Goal: Information Seeking & Learning: Learn about a topic

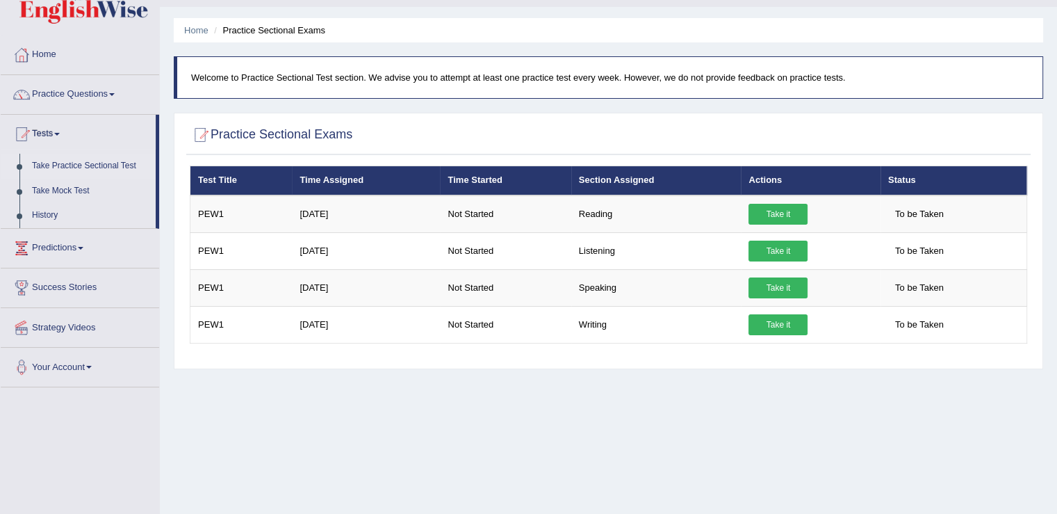
scroll to position [29, 0]
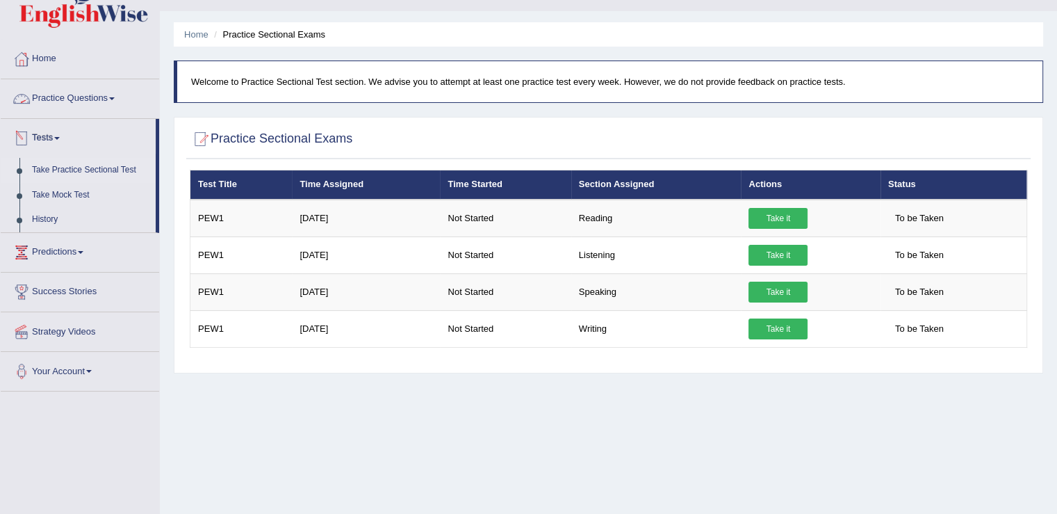
click at [83, 97] on link "Practice Questions" at bounding box center [80, 96] width 159 height 35
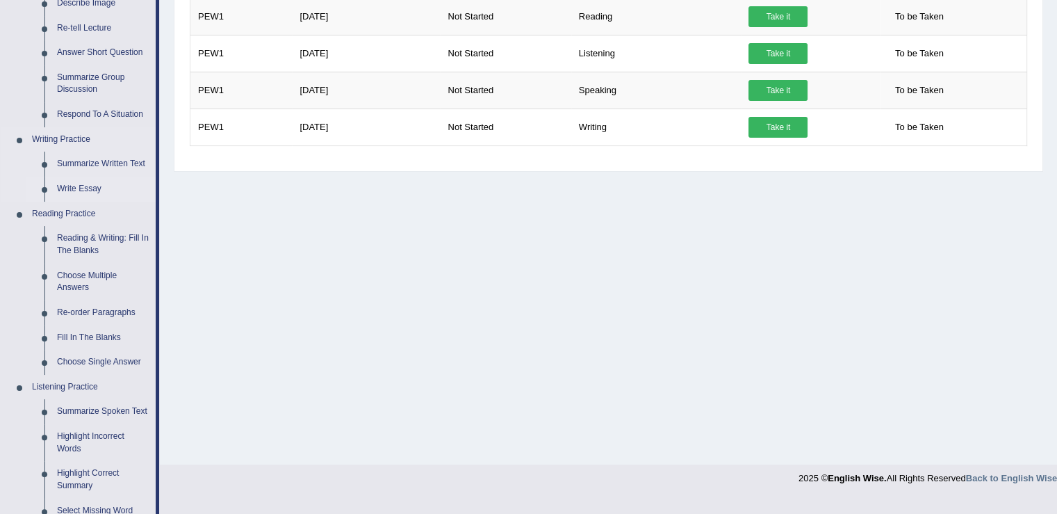
scroll to position [233, 0]
click at [101, 235] on link "Reading & Writing: Fill In The Blanks" at bounding box center [103, 242] width 105 height 37
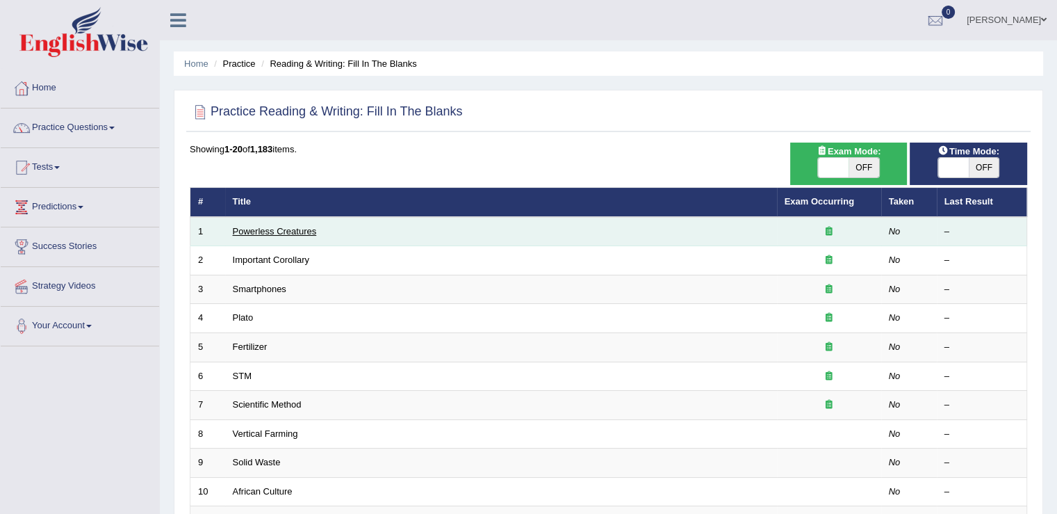
click at [264, 227] on link "Powerless Creatures" at bounding box center [275, 231] width 84 height 10
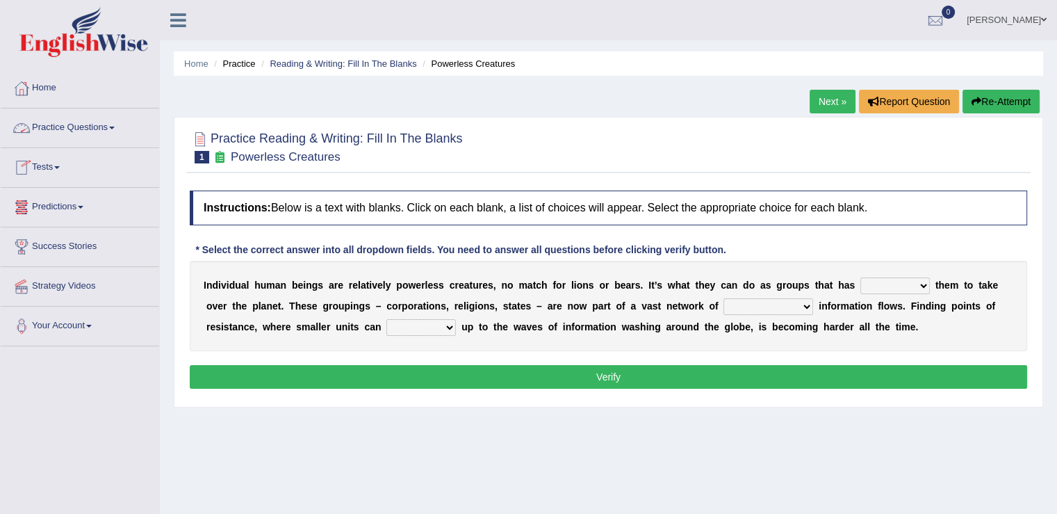
click at [90, 135] on link "Practice Questions" at bounding box center [80, 125] width 159 height 35
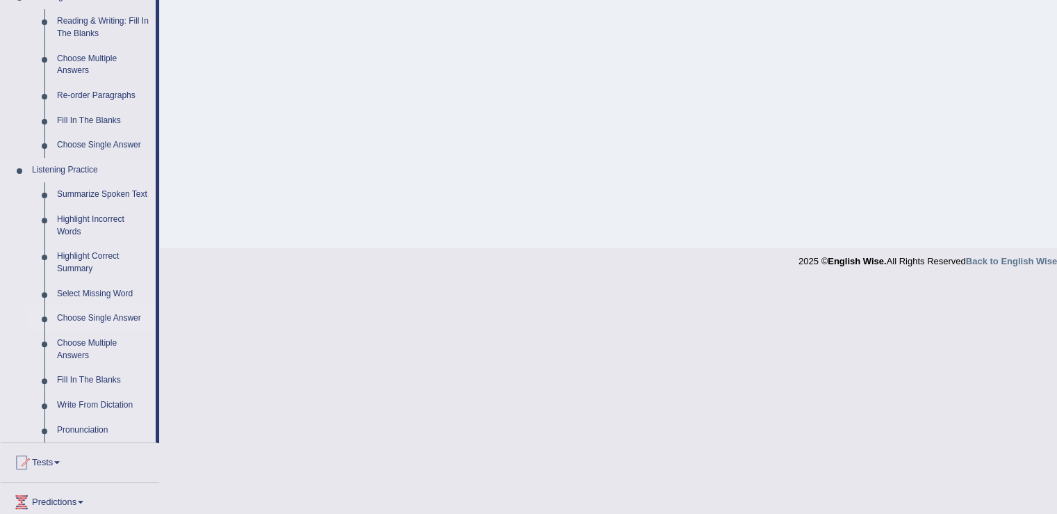
scroll to position [574, 0]
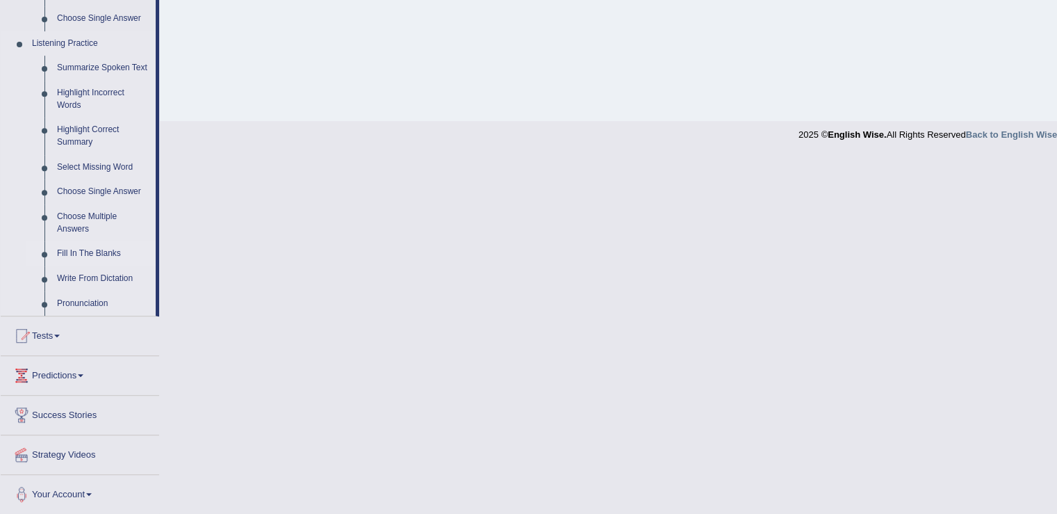
click at [94, 252] on link "Fill In The Blanks" at bounding box center [103, 253] width 105 height 25
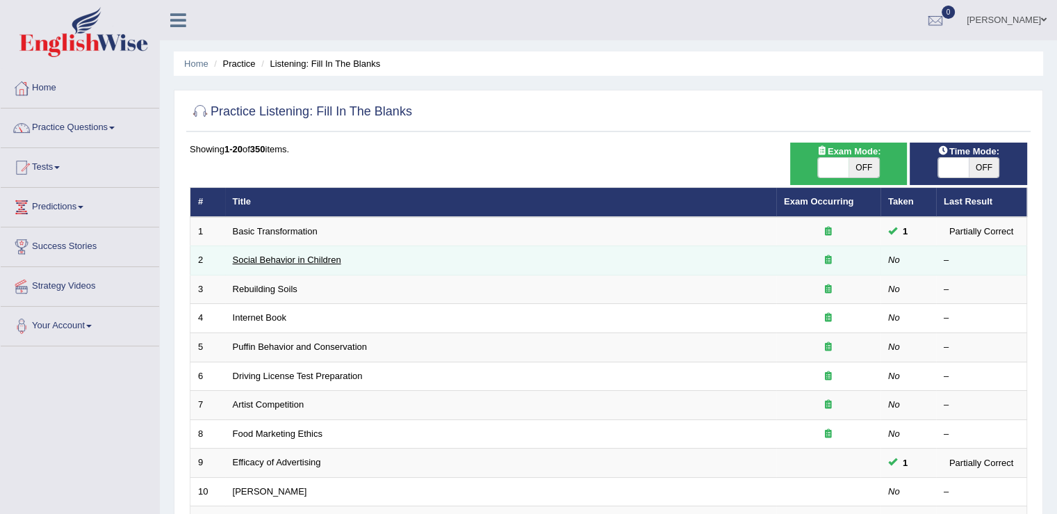
click at [284, 259] on link "Social Behavior in Children" at bounding box center [287, 259] width 108 height 10
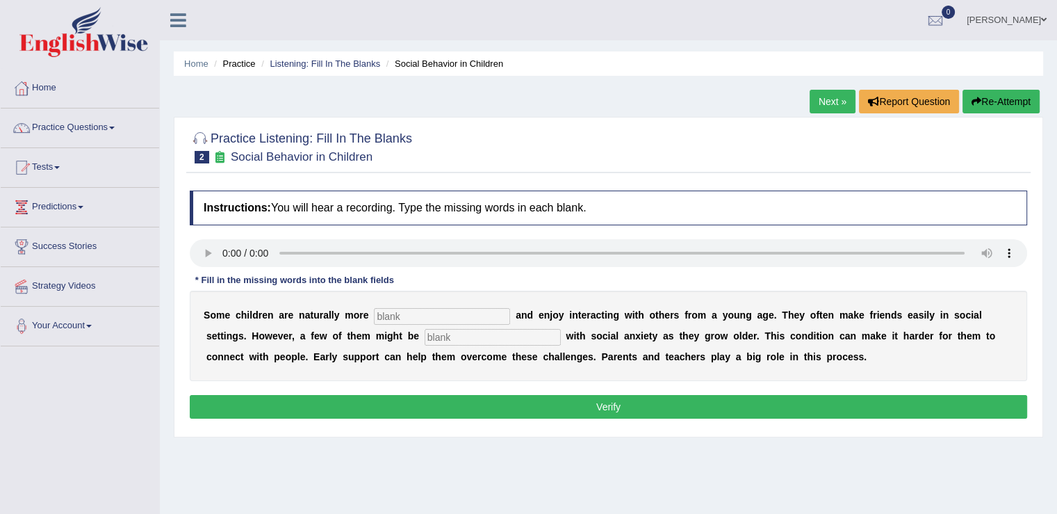
click at [250, 223] on h4 "Instructions: You will hear a recording. Type the missing words in each blank." at bounding box center [609, 207] width 838 height 35
click at [392, 316] on input "text" at bounding box center [442, 316] width 136 height 17
type input "Sociable"
type input "Diagnosed"
click at [553, 406] on button "Verify" at bounding box center [609, 407] width 838 height 24
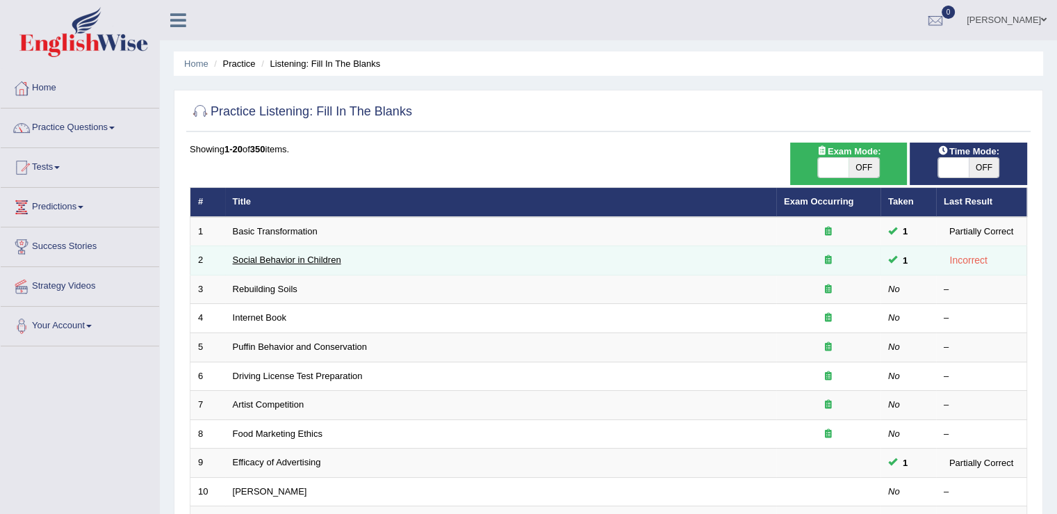
click at [316, 258] on link "Social Behavior in Children" at bounding box center [287, 259] width 108 height 10
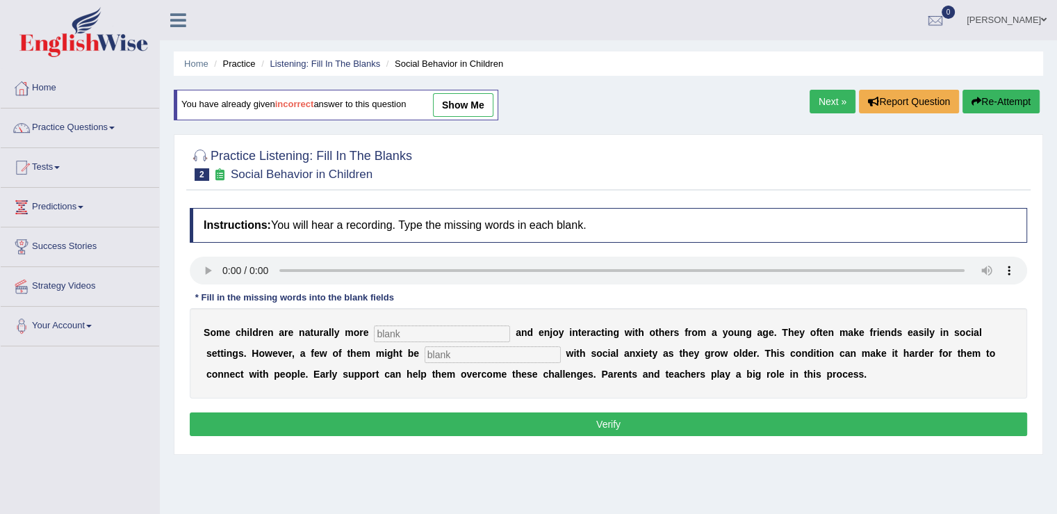
click at [412, 338] on input "text" at bounding box center [442, 333] width 136 height 17
type input "sociable"
type input "diagnosed"
click at [410, 424] on button "Verify" at bounding box center [609, 424] width 838 height 24
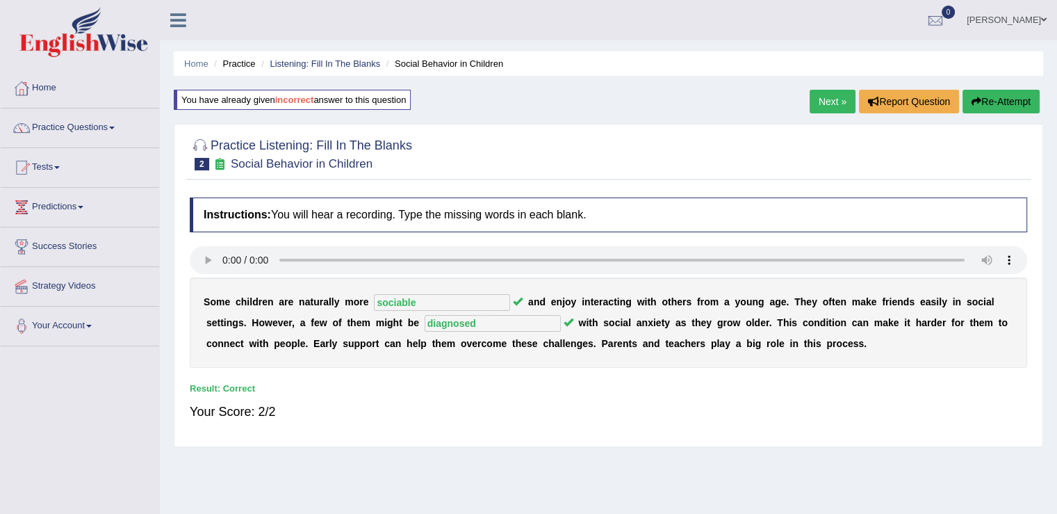
click at [826, 100] on link "Next »" at bounding box center [833, 102] width 46 height 24
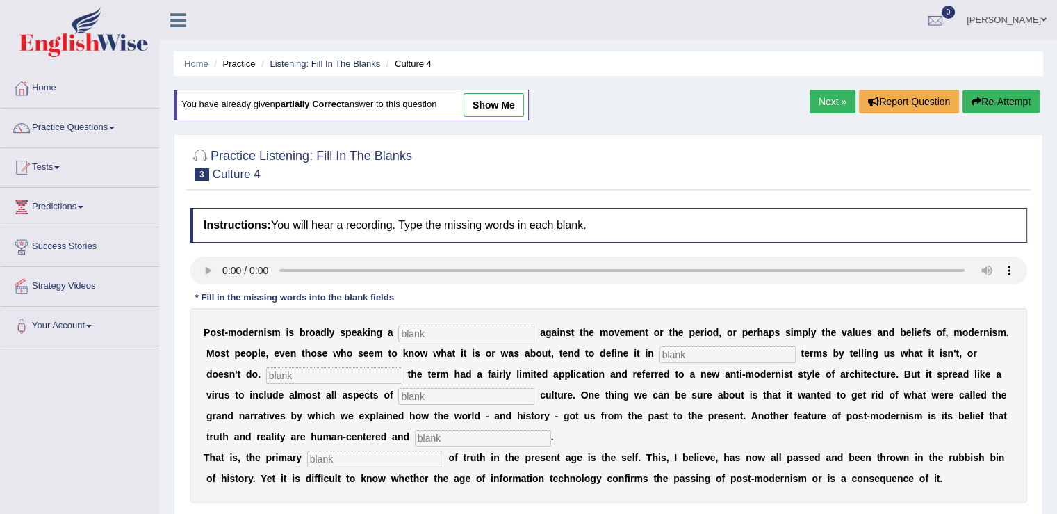
click at [464, 325] on input "text" at bounding box center [466, 333] width 136 height 17
click at [462, 331] on input "text" at bounding box center [466, 333] width 136 height 17
type input "reaction"
click at [688, 350] on input "text" at bounding box center [728, 354] width 136 height 17
type input "negative"
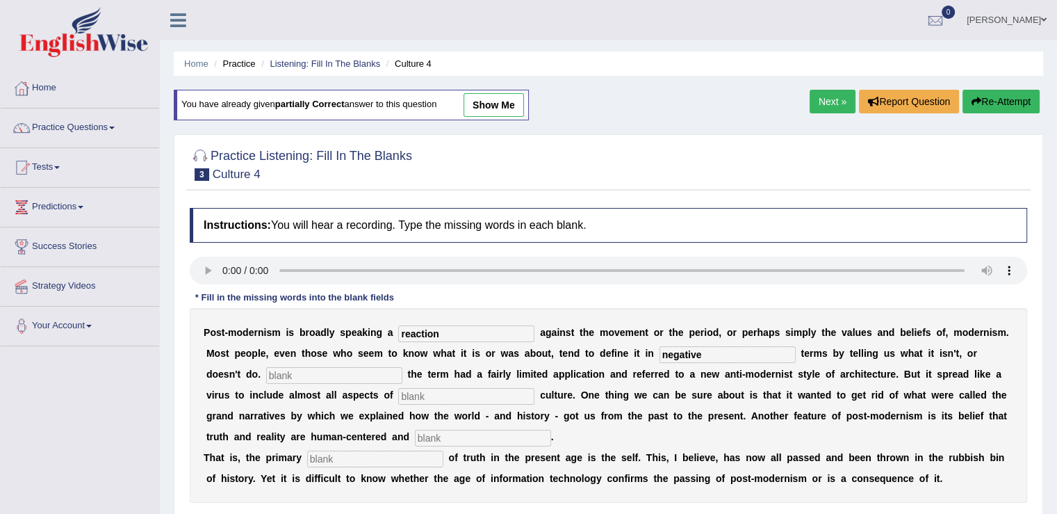
click at [356, 367] on input "text" at bounding box center [334, 375] width 136 height 17
type input "Initialy"
click at [435, 394] on input "text" at bounding box center [466, 396] width 136 height 17
type input "contemporary"
click at [453, 441] on input "text" at bounding box center [483, 438] width 136 height 17
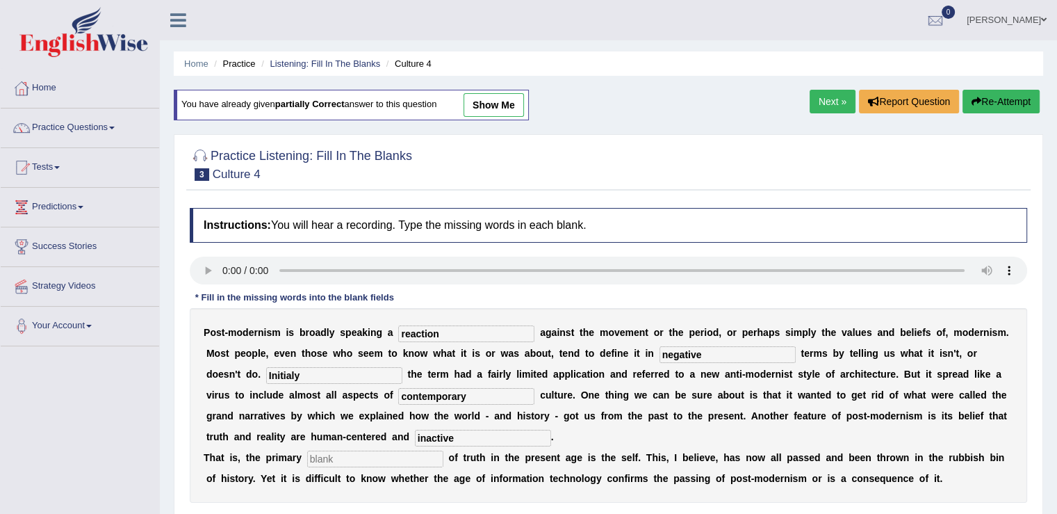
type input "inactive"
click at [380, 460] on input "text" at bounding box center [375, 458] width 136 height 17
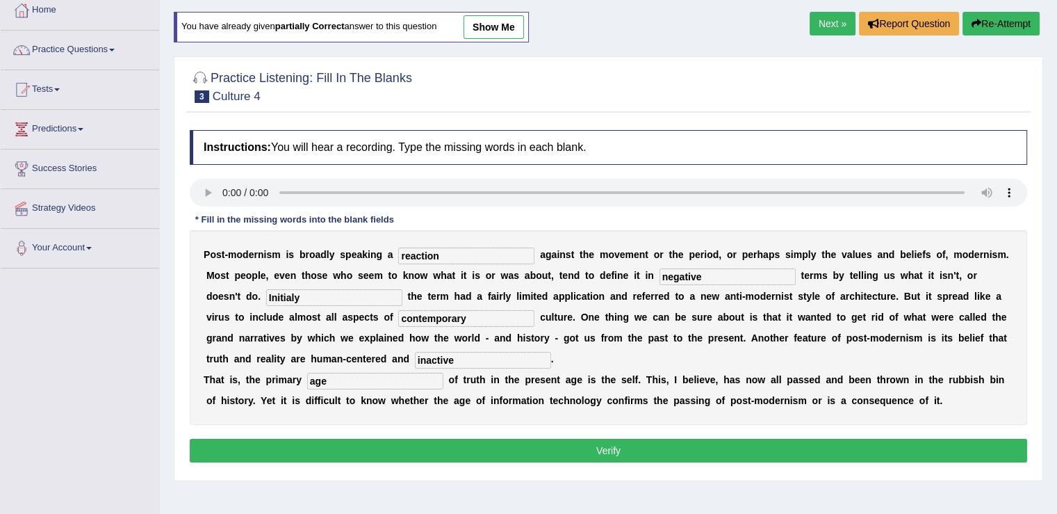
scroll to position [139, 0]
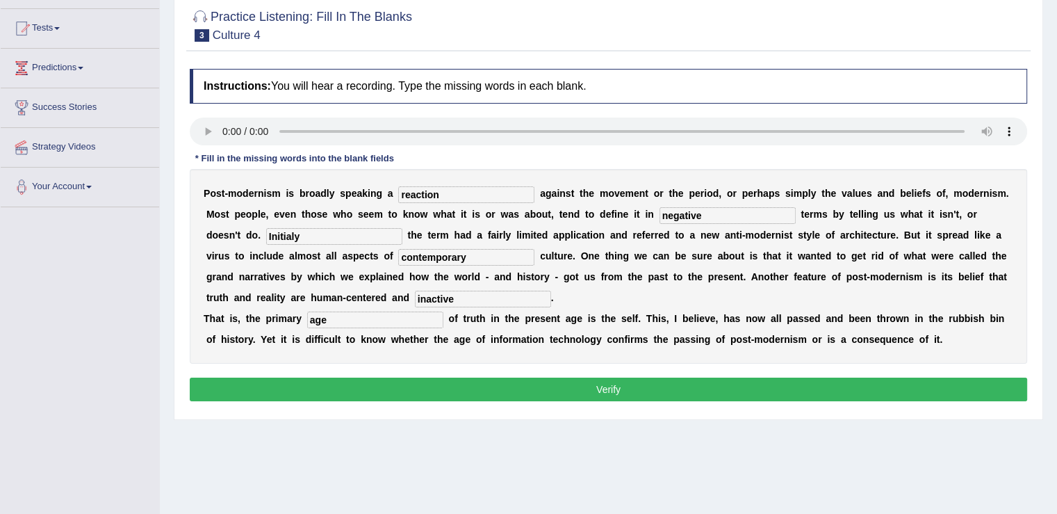
type input "age"
click at [577, 386] on button "Verify" at bounding box center [609, 389] width 838 height 24
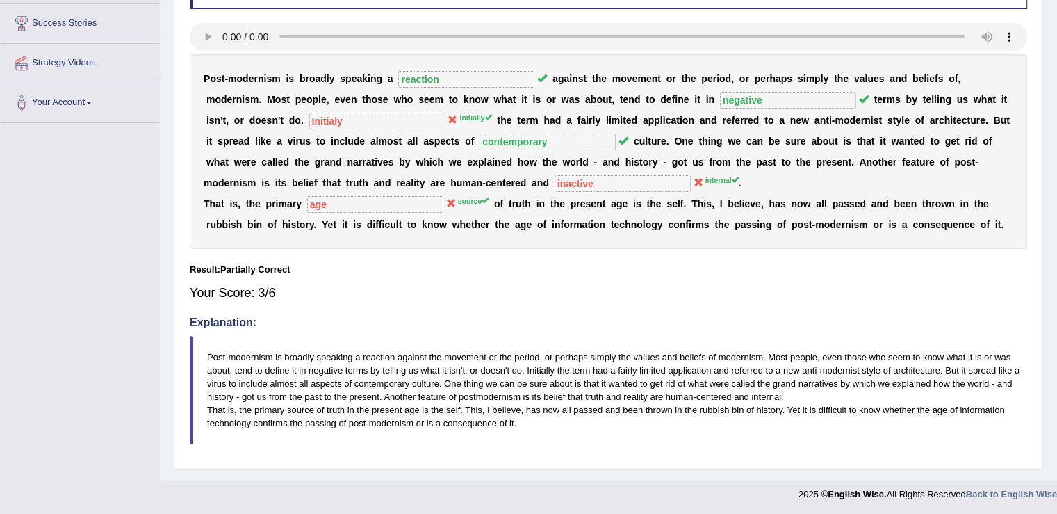
scroll to position [15, 0]
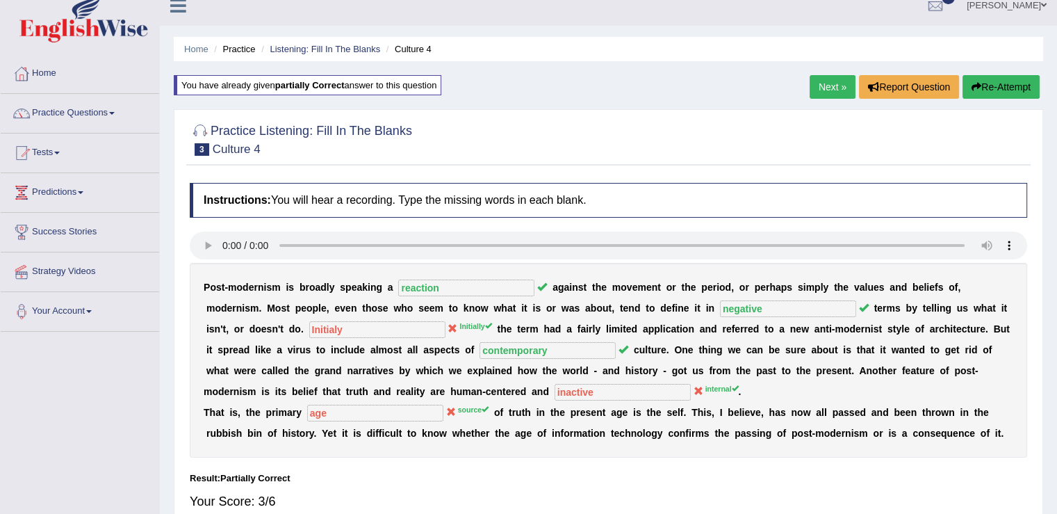
click at [823, 83] on link "Next »" at bounding box center [833, 87] width 46 height 24
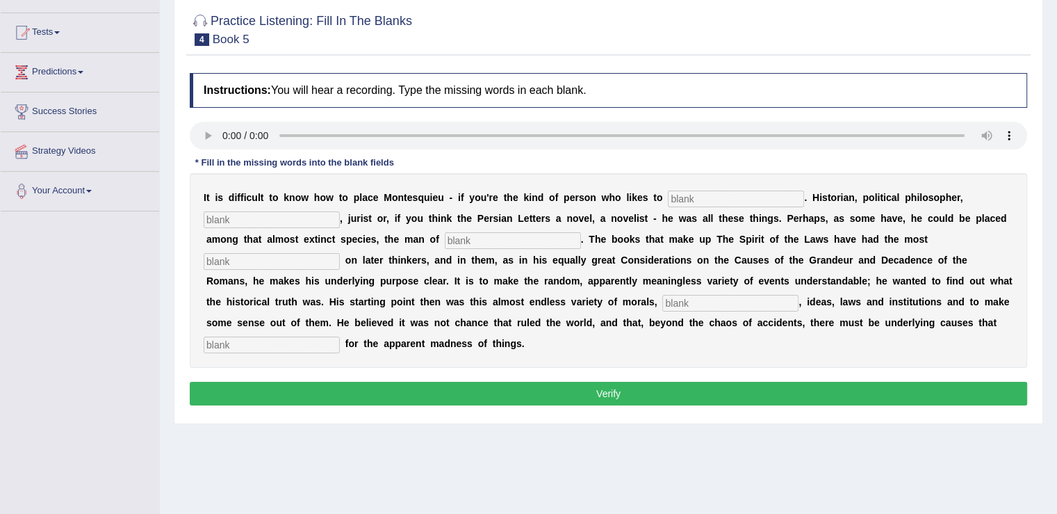
scroll to position [139, 0]
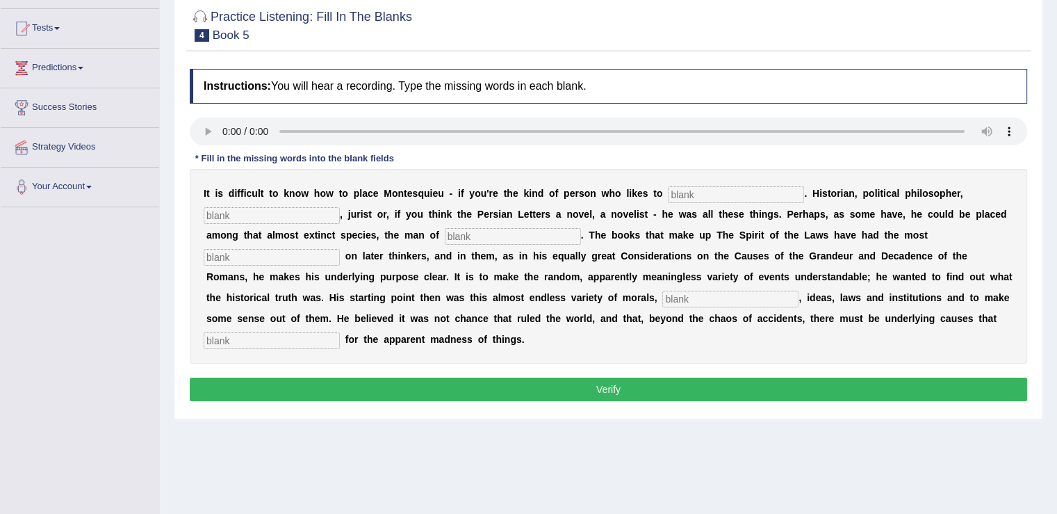
click at [715, 191] on input "text" at bounding box center [736, 194] width 136 height 17
type input "categorize"
click at [282, 215] on input "text" at bounding box center [272, 215] width 136 height 17
type input "sociologist"
click at [457, 233] on input "text" at bounding box center [513, 236] width 136 height 17
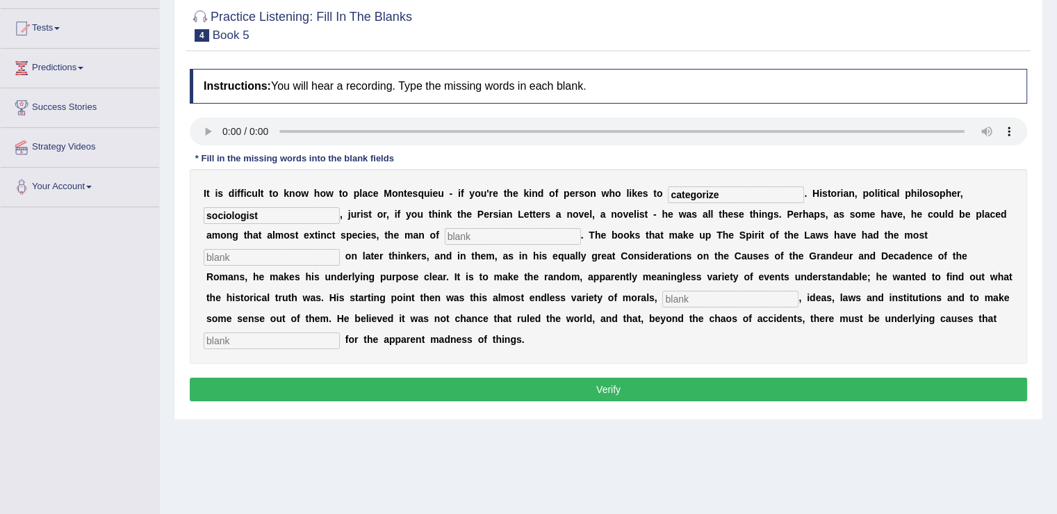
click at [311, 256] on input "text" at bounding box center [272, 257] width 136 height 17
click at [723, 294] on input "text" at bounding box center [731, 299] width 136 height 17
type input "customs"
click at [252, 336] on input "text" at bounding box center [272, 340] width 136 height 17
type input "madness"
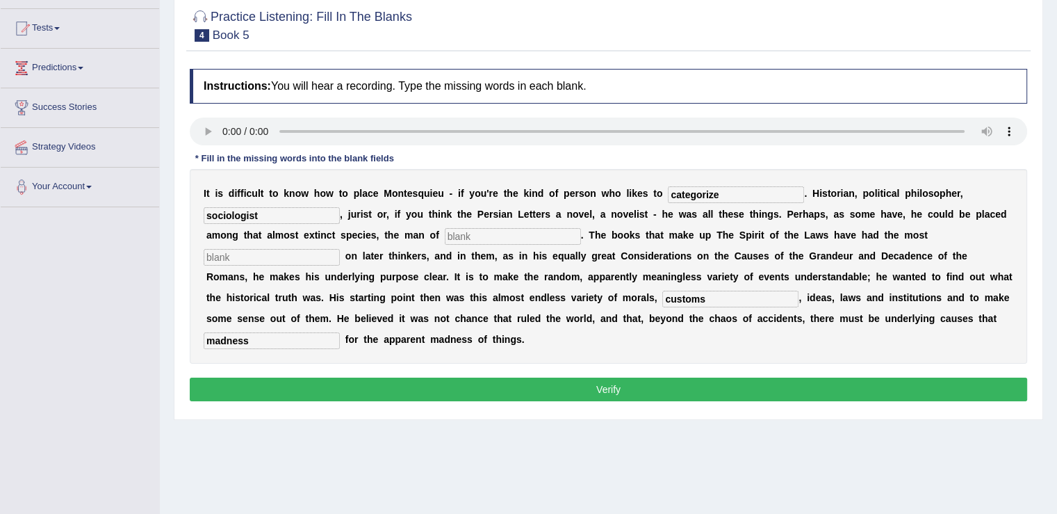
click at [442, 386] on button "Verify" at bounding box center [609, 389] width 838 height 24
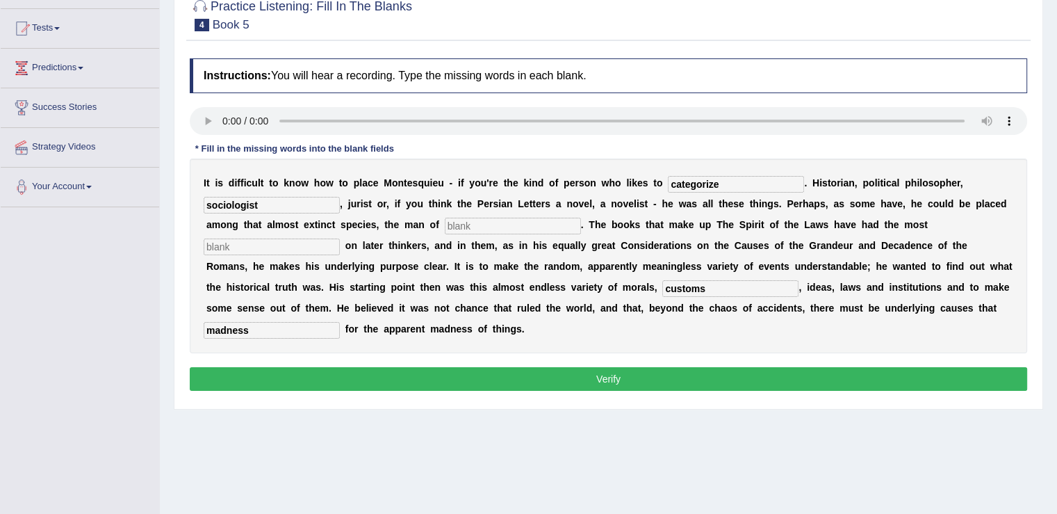
click at [491, 222] on input "text" at bounding box center [513, 226] width 136 height 17
type input "v"
click at [316, 240] on input "text" at bounding box center [272, 246] width 136 height 17
type input "v"
click at [554, 371] on button "Verify" at bounding box center [609, 379] width 838 height 24
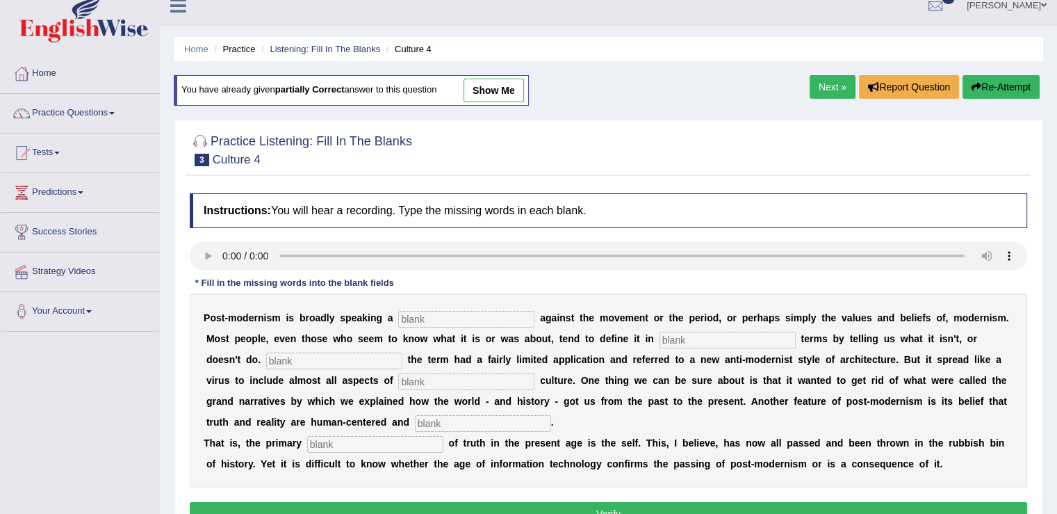
drag, startPoint x: 822, startPoint y: 81, endPoint x: 803, endPoint y: 81, distance: 18.8
click at [822, 81] on link "Next »" at bounding box center [833, 87] width 46 height 24
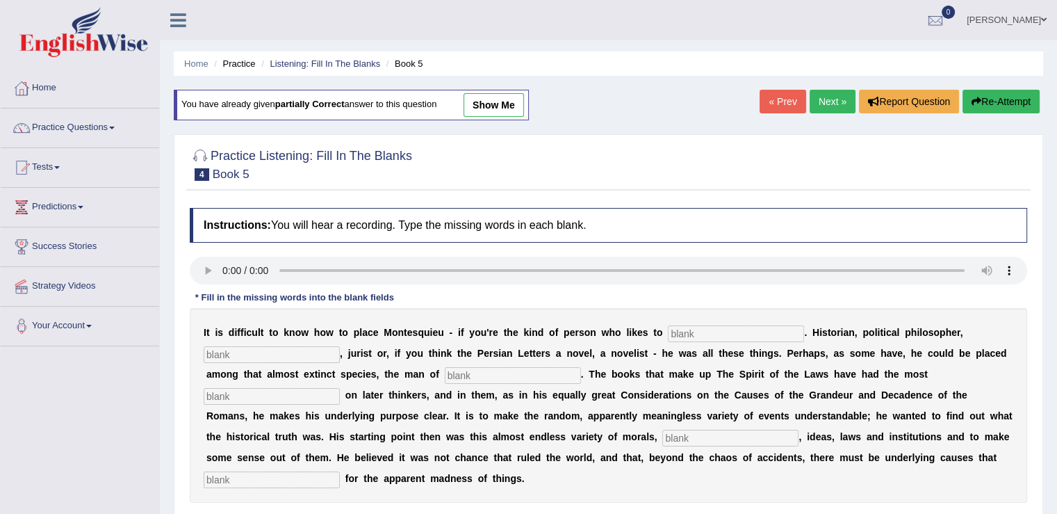
click at [709, 325] on input "text" at bounding box center [736, 333] width 136 height 17
type input "categorize"
click at [291, 352] on input "text" at bounding box center [272, 354] width 136 height 17
type input "sociologist"
click at [465, 367] on input "text" at bounding box center [513, 375] width 136 height 17
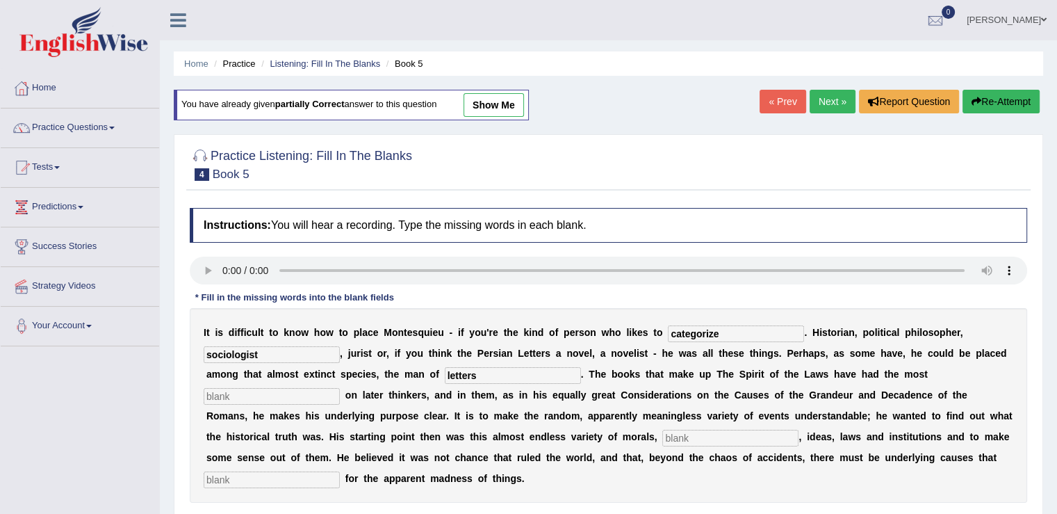
type input "letters"
click at [314, 391] on input "text" at bounding box center [272, 396] width 136 height 17
type input "influence"
click at [757, 439] on input "text" at bounding box center [731, 438] width 136 height 17
type input "customs"
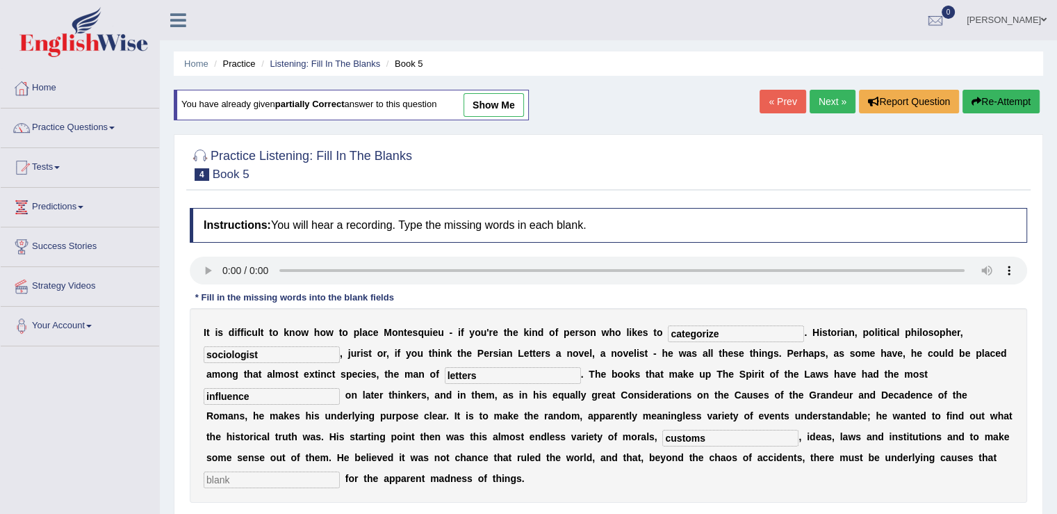
click at [253, 473] on input "text" at bounding box center [272, 479] width 136 height 17
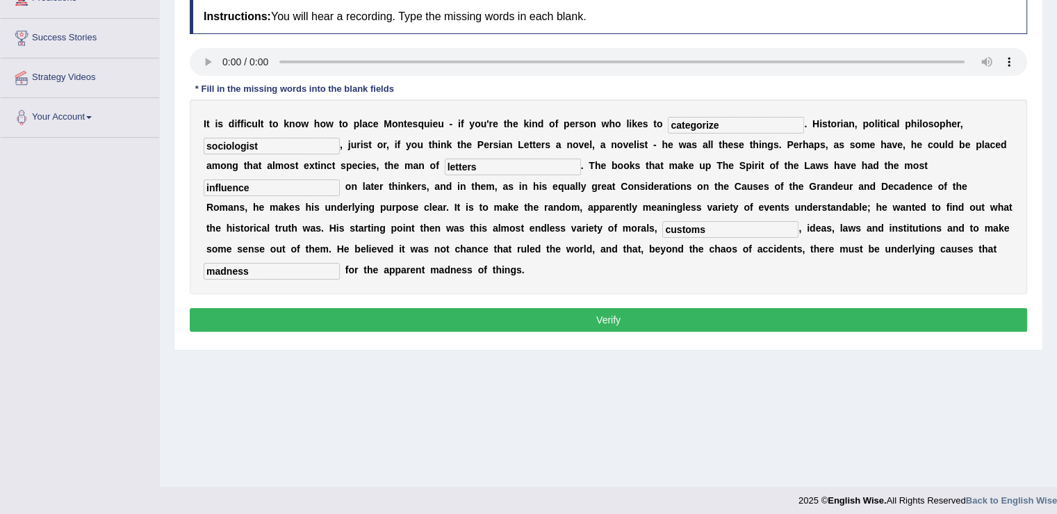
type input "madness"
click at [514, 308] on button "Verify" at bounding box center [609, 320] width 838 height 24
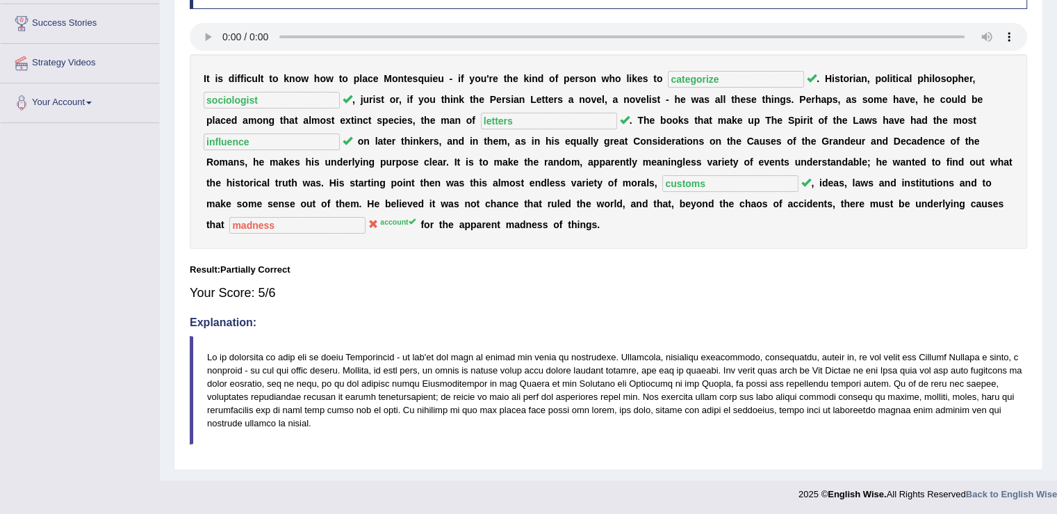
scroll to position [0, 0]
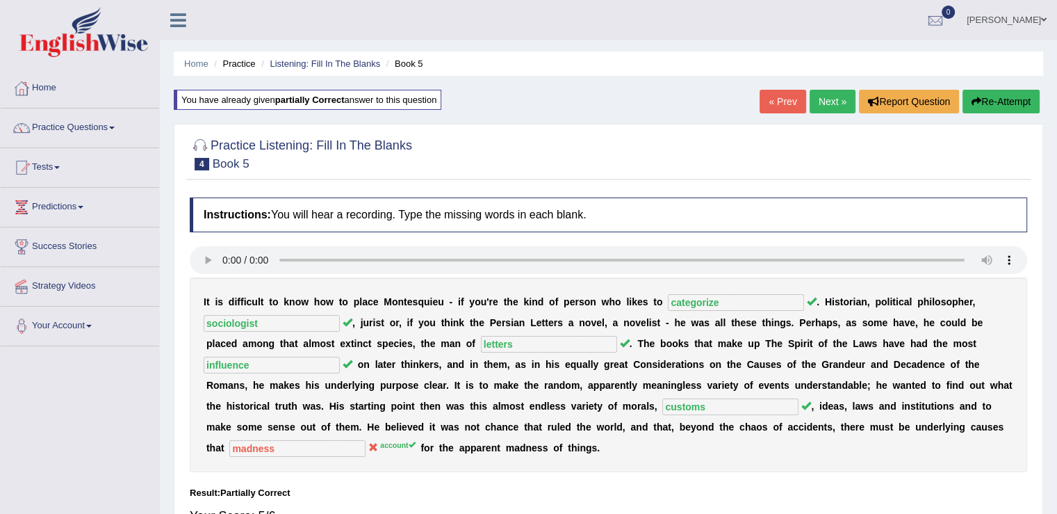
click at [826, 100] on link "Next »" at bounding box center [833, 102] width 46 height 24
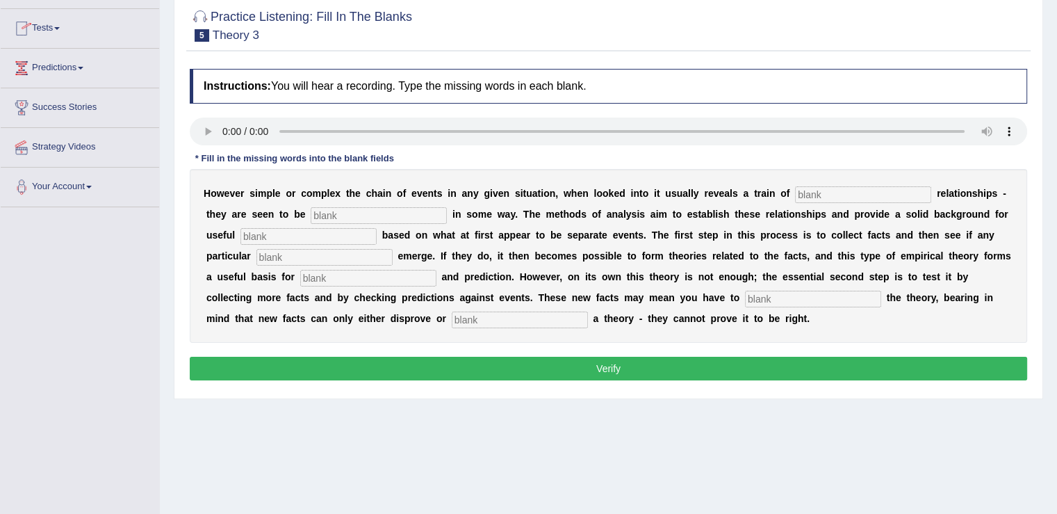
click at [838, 186] on input "text" at bounding box center [863, 194] width 136 height 17
click at [838, 195] on input "text" at bounding box center [863, 194] width 136 height 17
type input "causal"
click at [393, 209] on input "text" at bounding box center [379, 215] width 136 height 17
type input "linked"
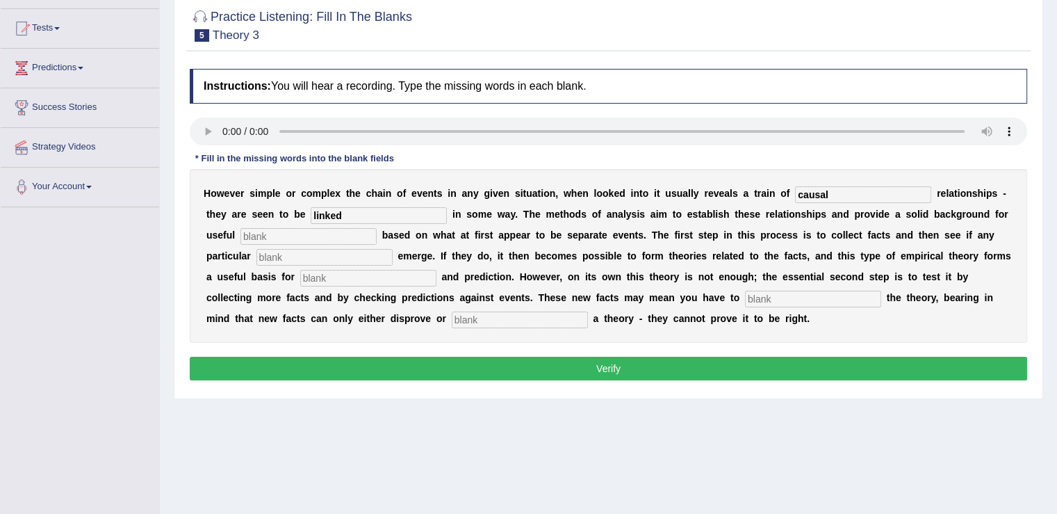
click at [315, 241] on input "text" at bounding box center [309, 236] width 136 height 17
type input "generation"
click at [306, 250] on input "text" at bounding box center [325, 257] width 136 height 17
type input "pattern"
click at [336, 270] on input "text" at bounding box center [368, 278] width 136 height 17
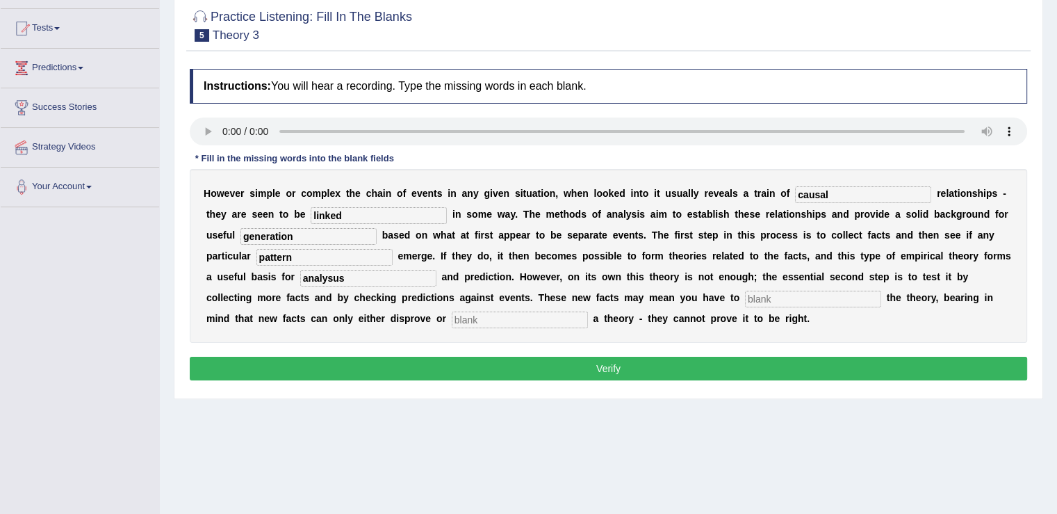
type input "analysus"
click at [488, 318] on input "text" at bounding box center [520, 319] width 136 height 17
click at [798, 291] on input "text" at bounding box center [813, 299] width 136 height 17
type input "modify"
click at [481, 317] on input "text" at bounding box center [520, 319] width 136 height 17
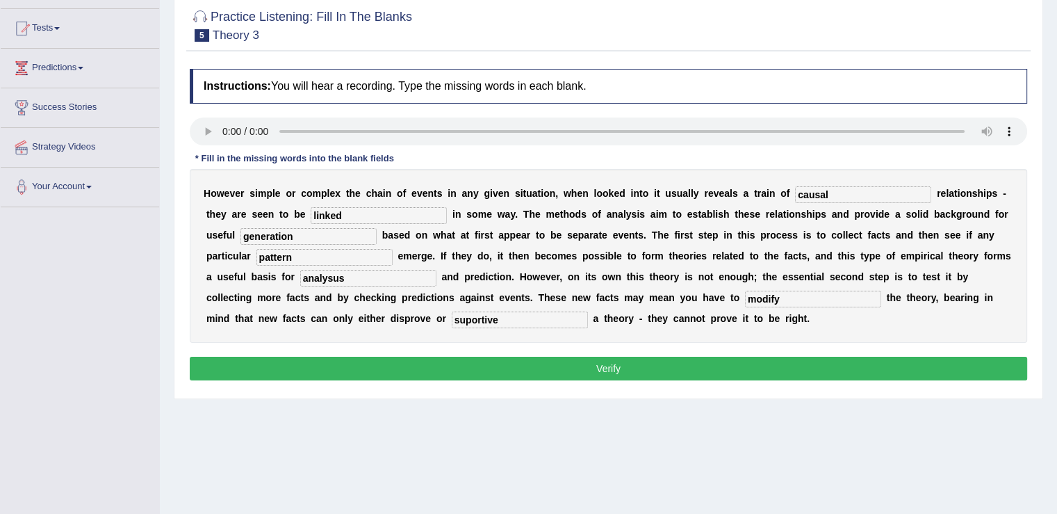
type input "suportive"
click at [295, 255] on input "pattern" at bounding box center [325, 257] width 136 height 17
type input "patterns"
click at [544, 365] on button "Verify" at bounding box center [609, 369] width 838 height 24
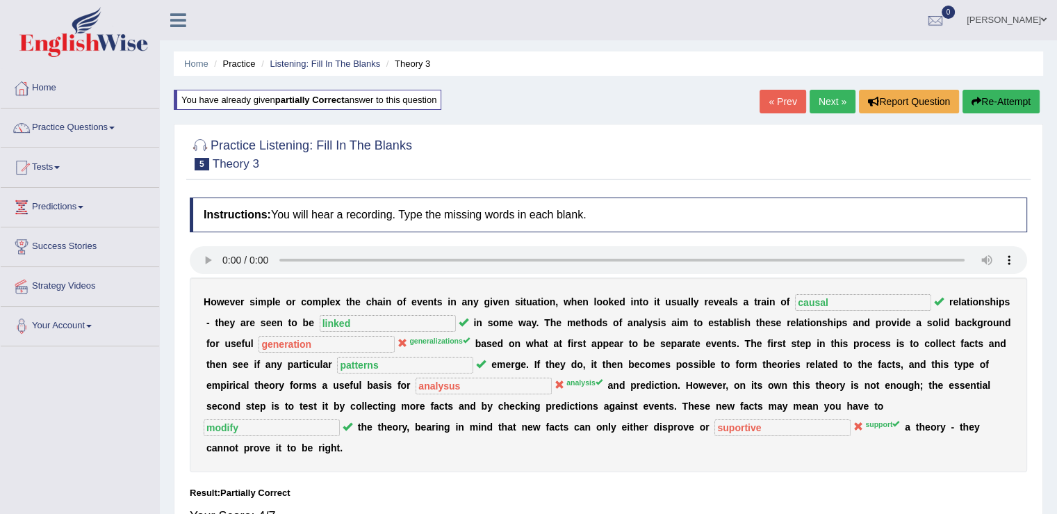
click at [827, 96] on link "Next »" at bounding box center [833, 102] width 46 height 24
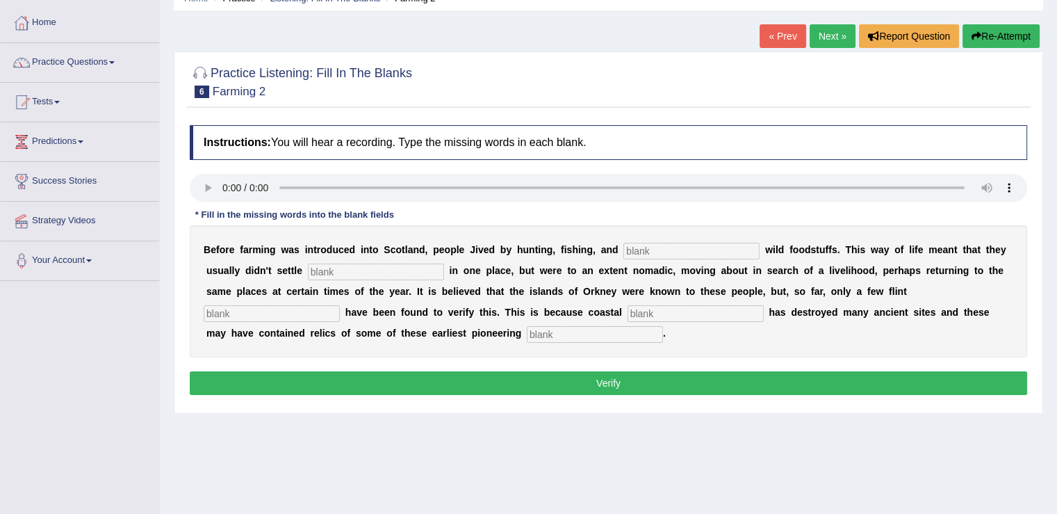
scroll to position [139, 0]
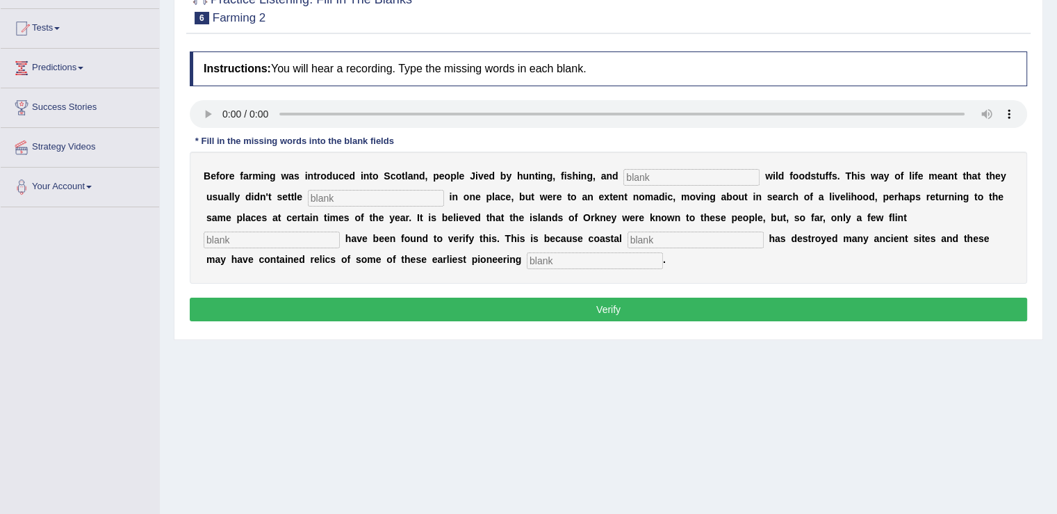
click at [668, 177] on input "text" at bounding box center [692, 177] width 136 height 17
type input "gathering"
click at [352, 199] on input "text" at bounding box center [376, 198] width 136 height 17
type input "permanently"
click at [241, 238] on input "text" at bounding box center [272, 240] width 136 height 17
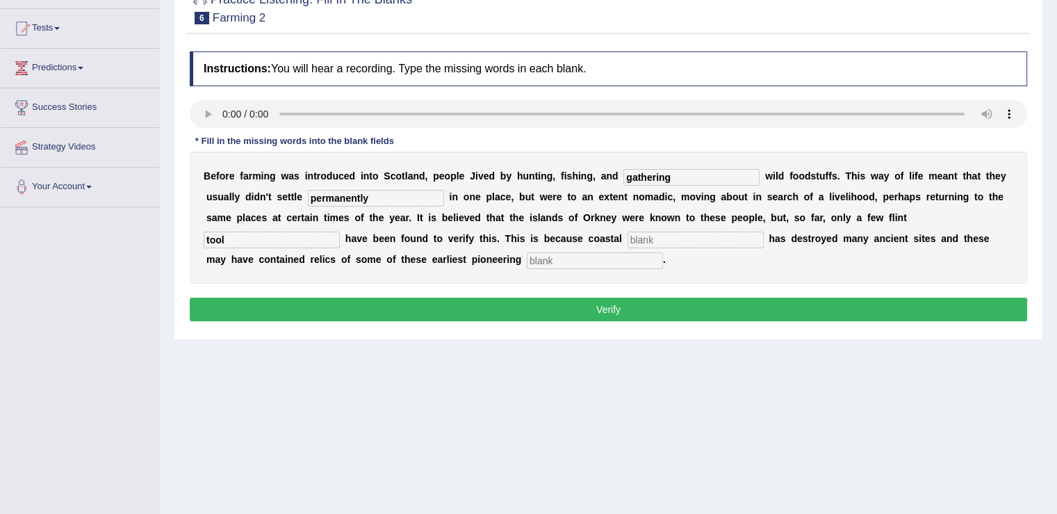
type input "tool"
click at [669, 239] on input "text" at bounding box center [696, 240] width 136 height 17
type input "erosion"
click at [576, 257] on input "text" at bounding box center [595, 260] width 136 height 17
type input "colonists"
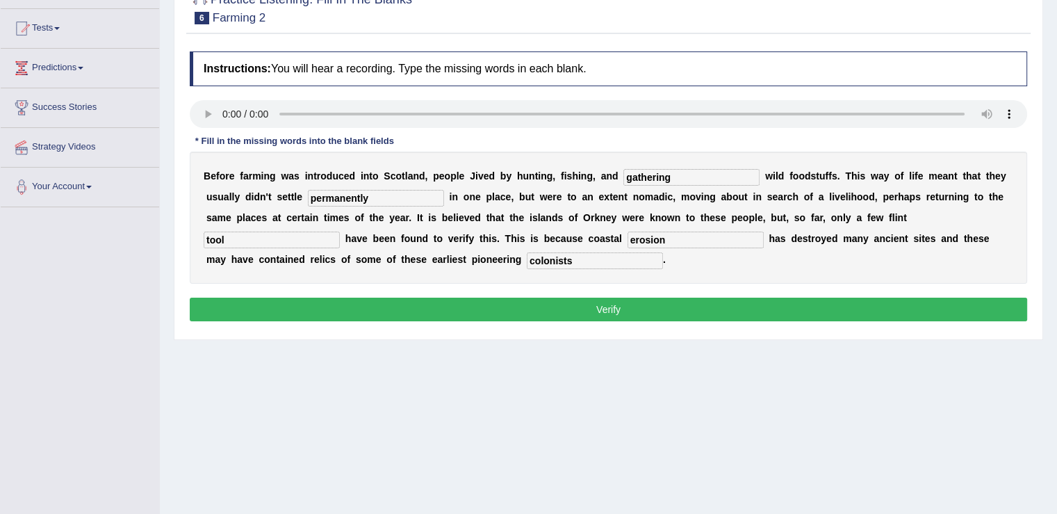
click at [681, 310] on button "Verify" at bounding box center [609, 310] width 838 height 24
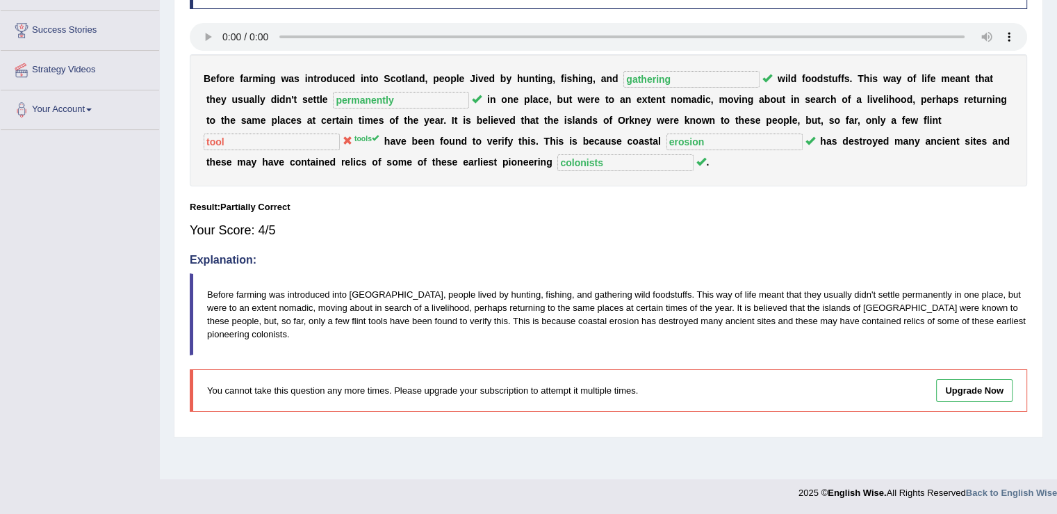
scroll to position [8, 0]
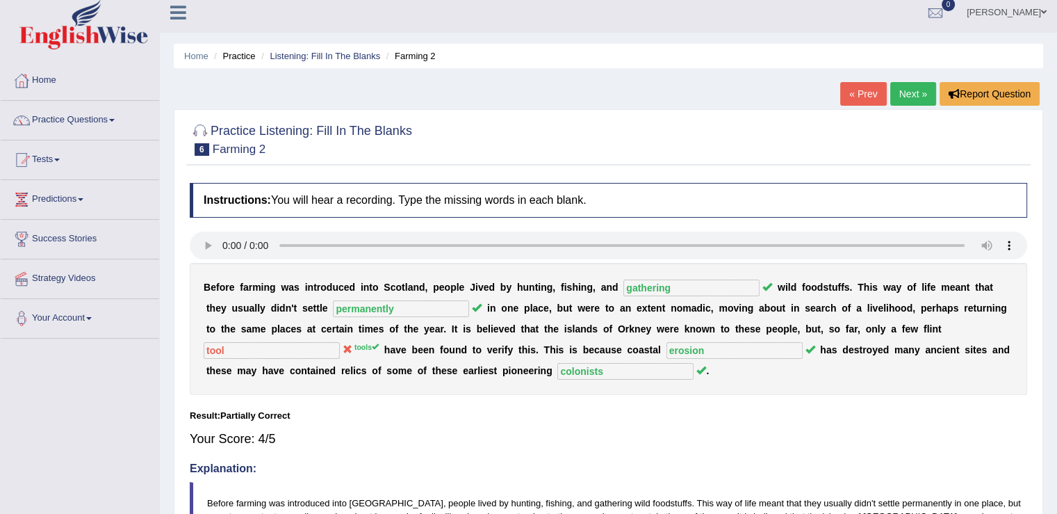
click at [911, 86] on link "Next »" at bounding box center [914, 94] width 46 height 24
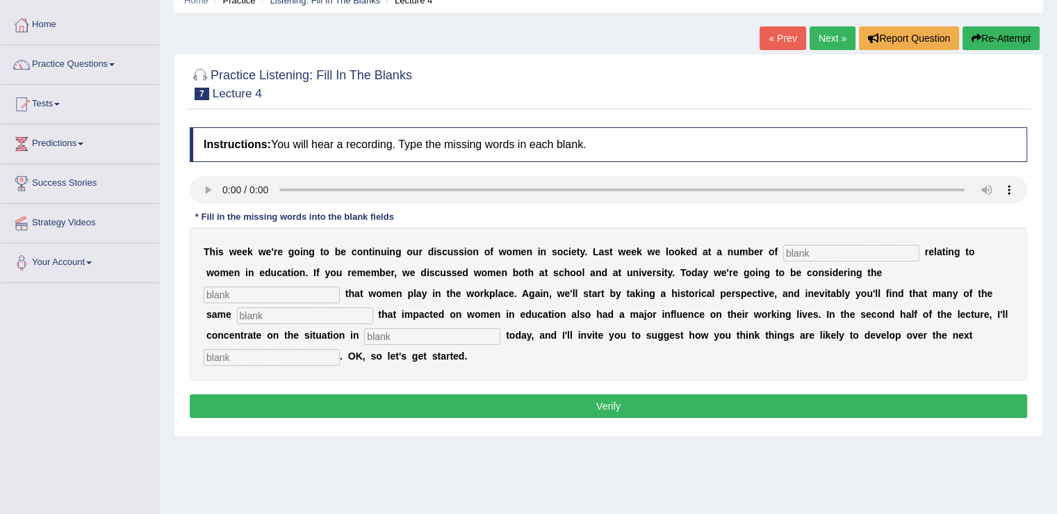
scroll to position [139, 0]
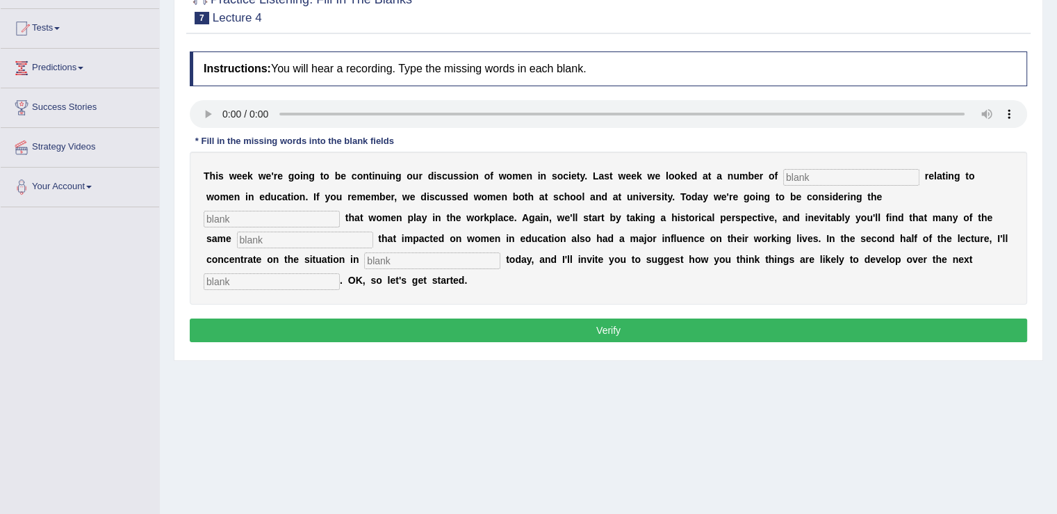
click at [812, 174] on input "text" at bounding box center [851, 177] width 136 height 17
click at [830, 177] on input "issue" at bounding box center [851, 177] width 136 height 17
type input "issues"
click at [251, 213] on input "text" at bounding box center [272, 219] width 136 height 17
type input "roles"
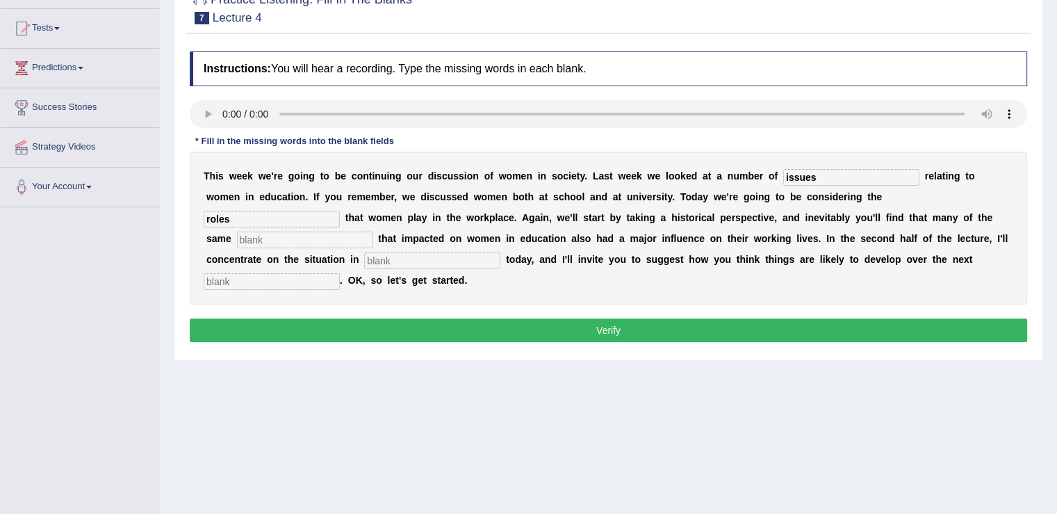
click at [252, 241] on input "text" at bounding box center [305, 240] width 136 height 17
type input "them"
click at [417, 261] on input "text" at bounding box center [432, 260] width 136 height 17
type input "u"
type input "europe"
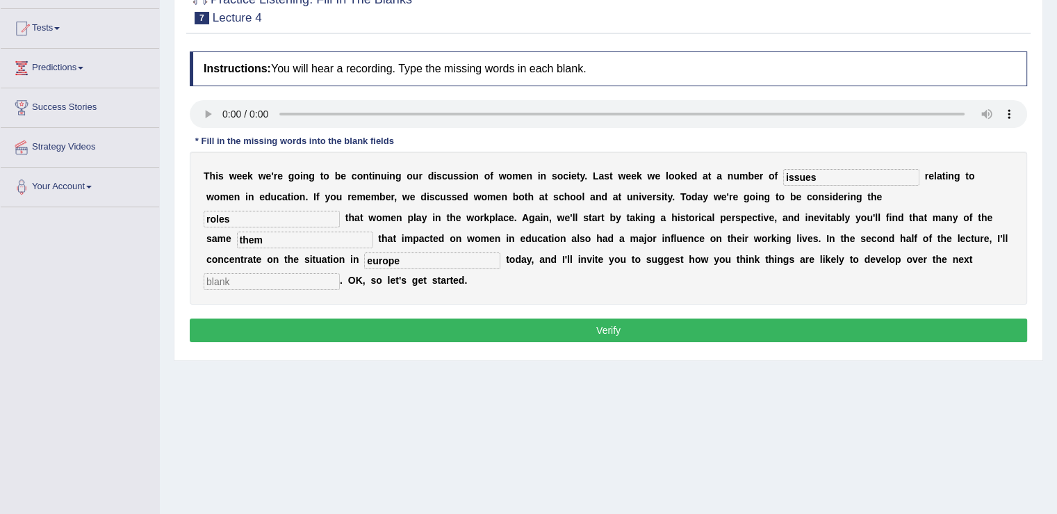
click at [297, 273] on input "text" at bounding box center [272, 281] width 136 height 17
type input "decade"
click at [393, 327] on button "Verify" at bounding box center [609, 330] width 838 height 24
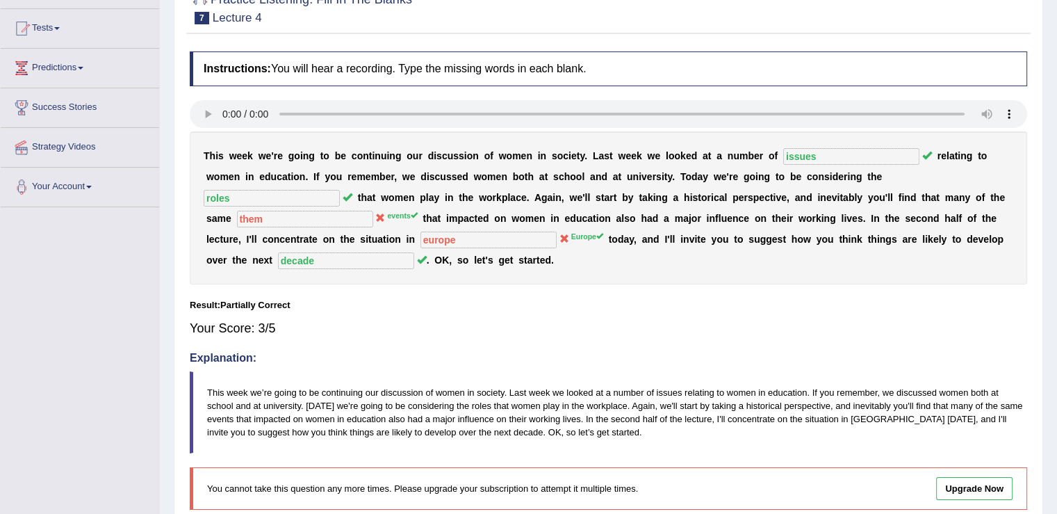
click at [403, 317] on div "Your Score: 3/5" at bounding box center [609, 327] width 838 height 33
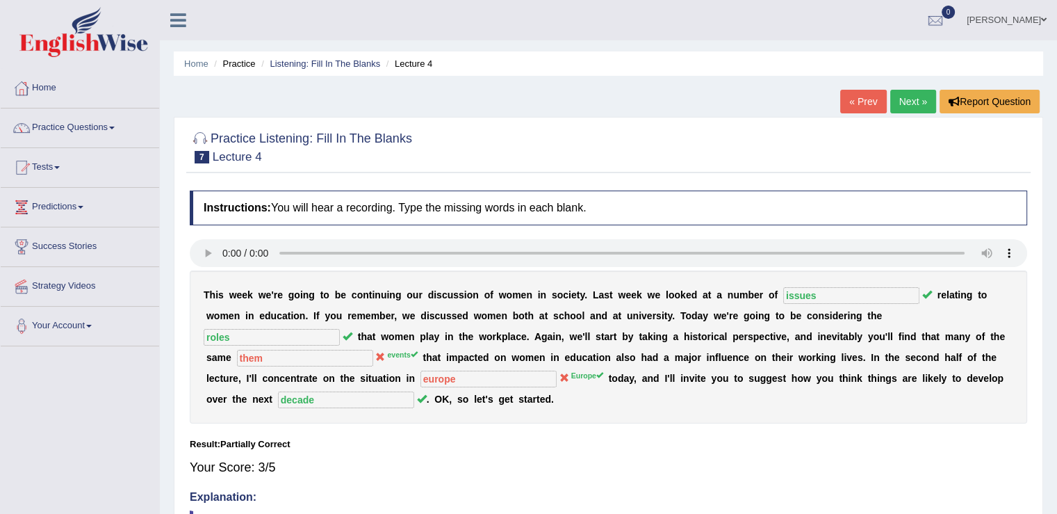
click at [902, 94] on link "Next »" at bounding box center [914, 102] width 46 height 24
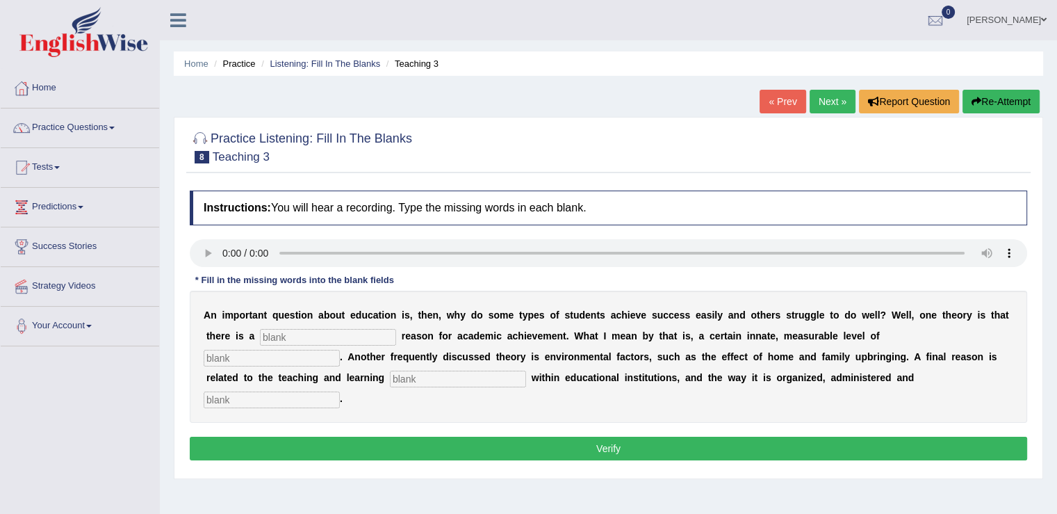
click at [247, 352] on input "text" at bounding box center [272, 358] width 136 height 17
type input "process"
click at [429, 373] on input "text" at bounding box center [458, 379] width 136 height 17
type input "process"
click at [235, 396] on input "text" at bounding box center [272, 399] width 136 height 17
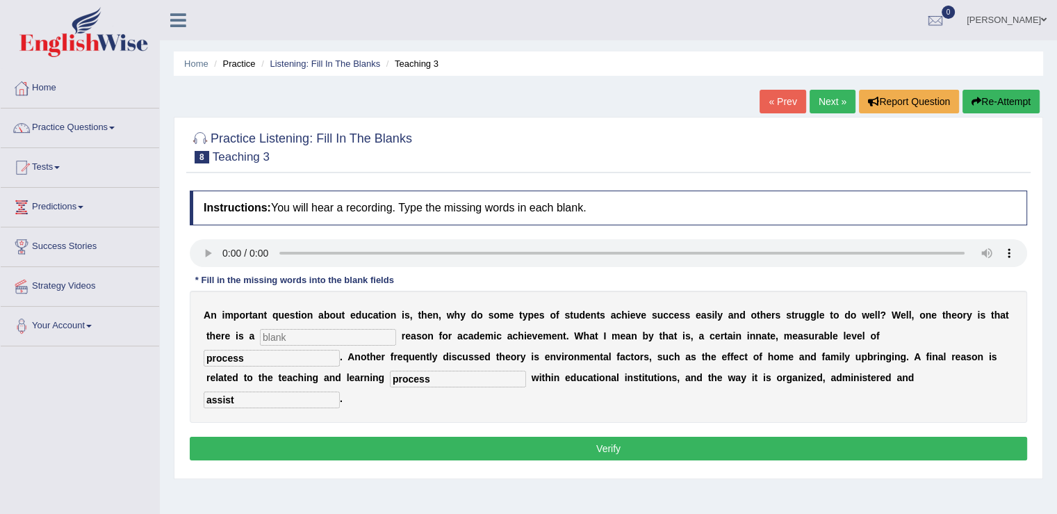
type input "assist"
click at [578, 447] on button "Verify" at bounding box center [609, 449] width 838 height 24
type input "a"
click at [615, 439] on button "Verify" at bounding box center [609, 449] width 838 height 24
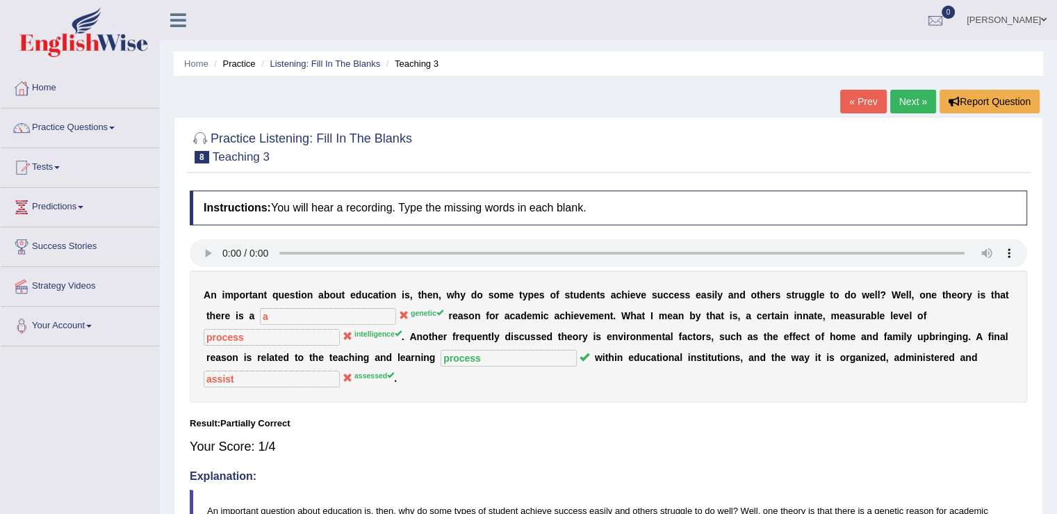
click at [911, 99] on link "Next »" at bounding box center [914, 102] width 46 height 24
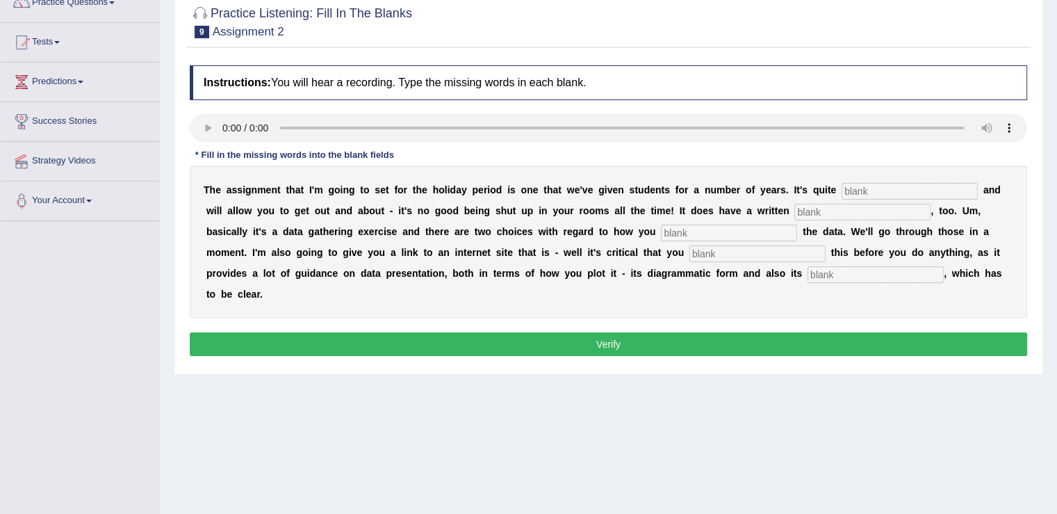
scroll to position [139, 0]
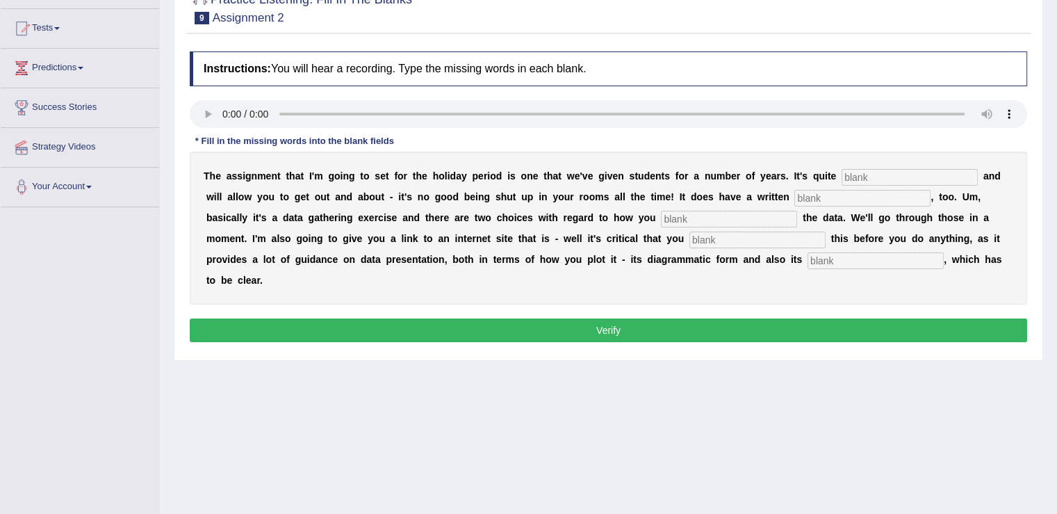
click at [873, 177] on input "text" at bounding box center [910, 177] width 136 height 17
type input "practical"
click at [841, 195] on input "text" at bounding box center [863, 198] width 136 height 17
type input "element"
click at [697, 218] on input "text" at bounding box center [729, 219] width 136 height 17
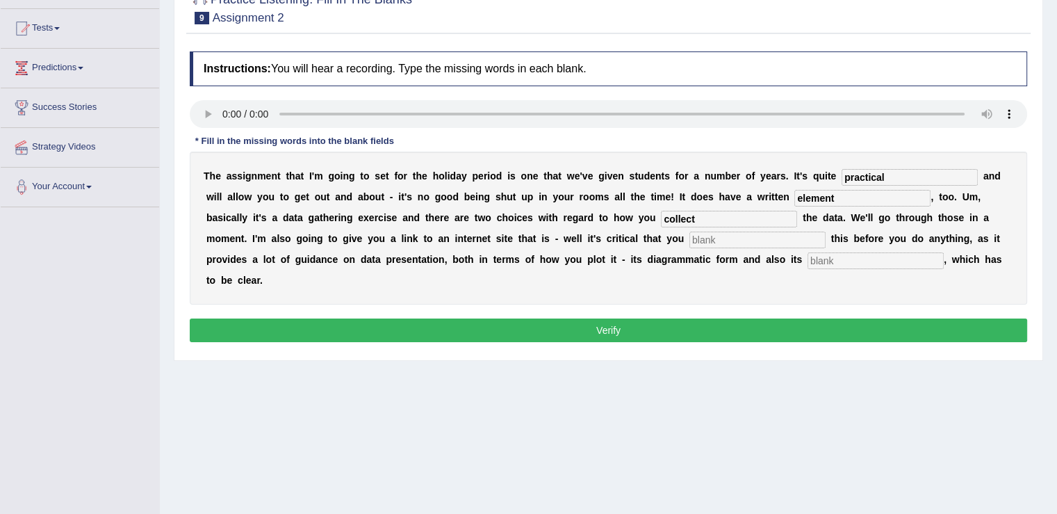
type input "collect"
click at [751, 226] on div "T h e a s s i g n m e n t t h a t I ' m g o i n g t o s e t f o r t h e h o l i…" at bounding box center [609, 228] width 838 height 153
click at [736, 233] on input "text" at bounding box center [758, 240] width 136 height 17
type input "review"
click at [825, 255] on input "text" at bounding box center [876, 260] width 136 height 17
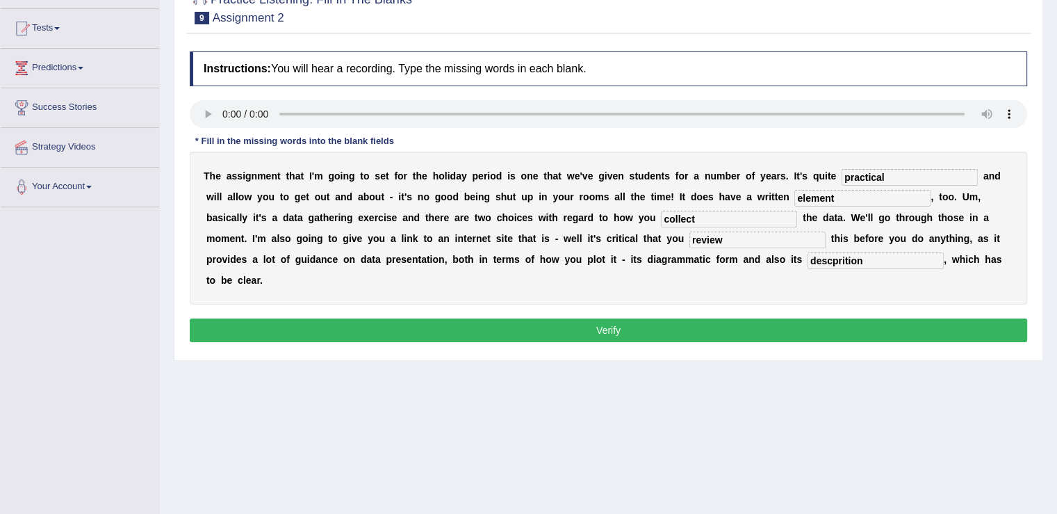
type input "descprition"
click at [722, 330] on button "Verify" at bounding box center [609, 330] width 838 height 24
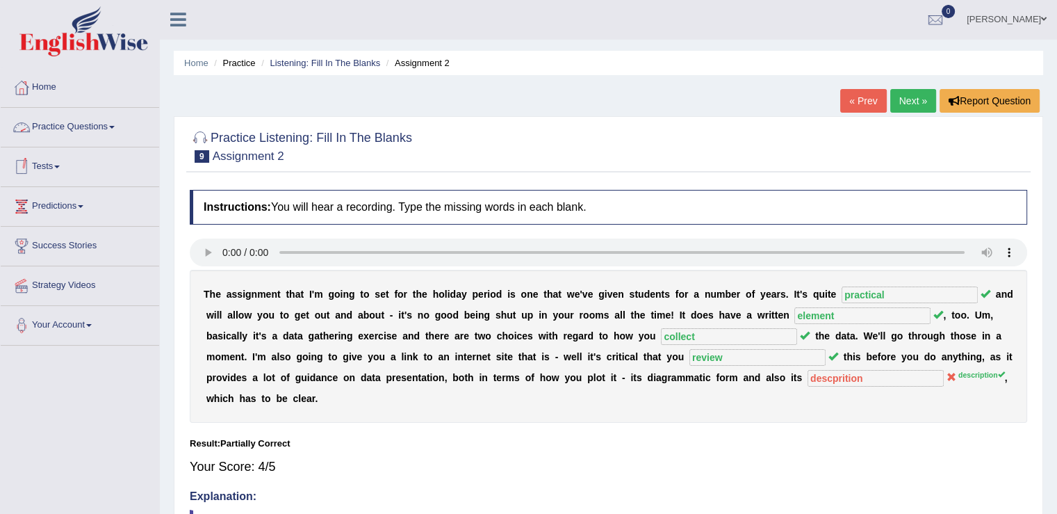
scroll to position [0, 0]
click at [914, 91] on link "Next »" at bounding box center [914, 102] width 46 height 24
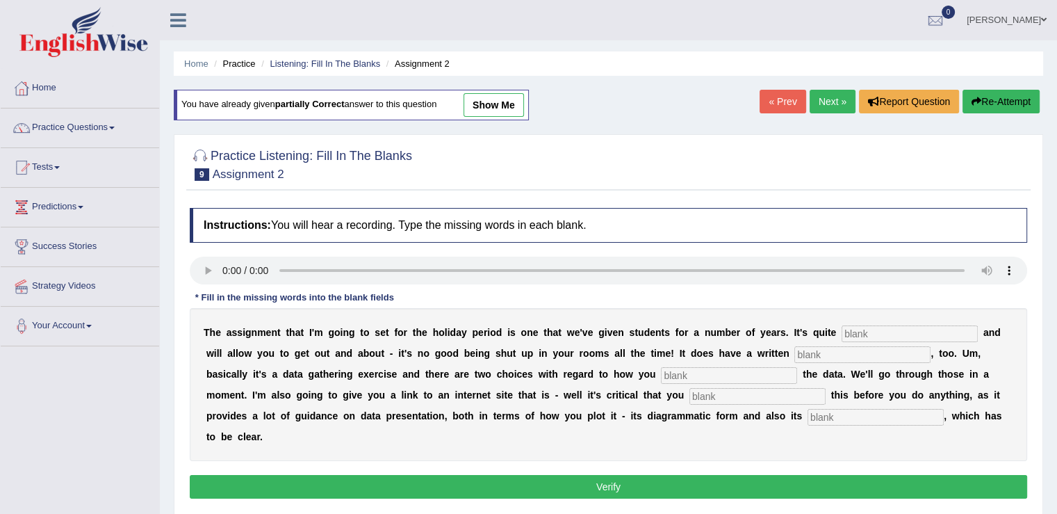
click at [828, 98] on link "Next »" at bounding box center [833, 102] width 46 height 24
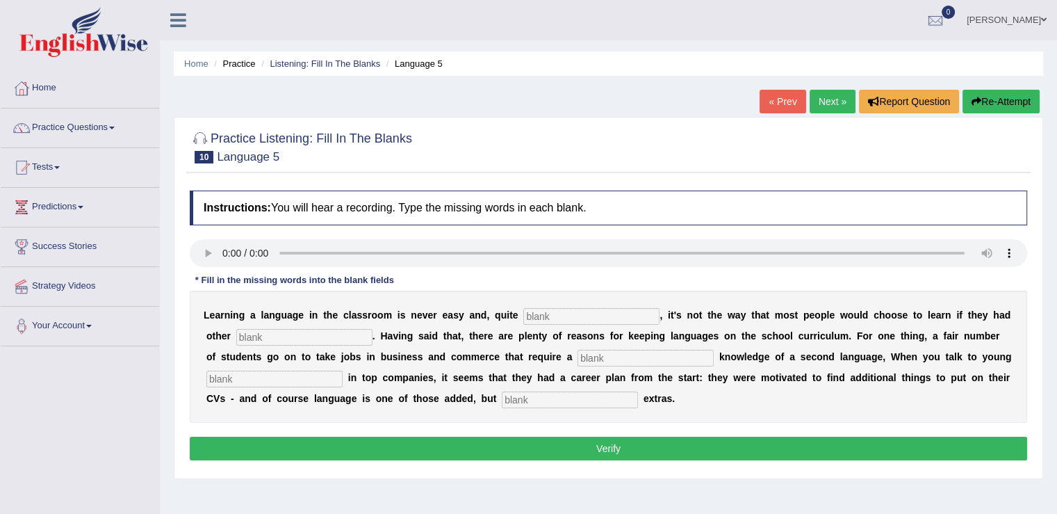
click at [605, 310] on input "text" at bounding box center [591, 316] width 136 height 17
type input "frankly"
click at [309, 333] on input "text" at bounding box center [304, 337] width 136 height 17
type input "option"
click at [606, 358] on input "text" at bounding box center [646, 358] width 136 height 17
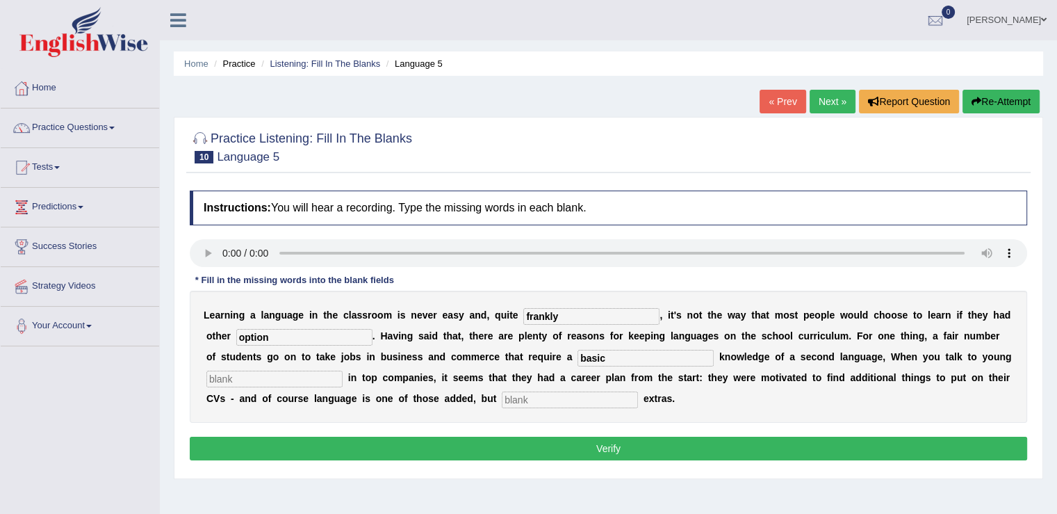
type input "basic"
click at [252, 375] on input "text" at bounding box center [274, 379] width 136 height 17
type input "employee"
click at [570, 403] on input "text" at bounding box center [570, 399] width 136 height 17
type input "significant"
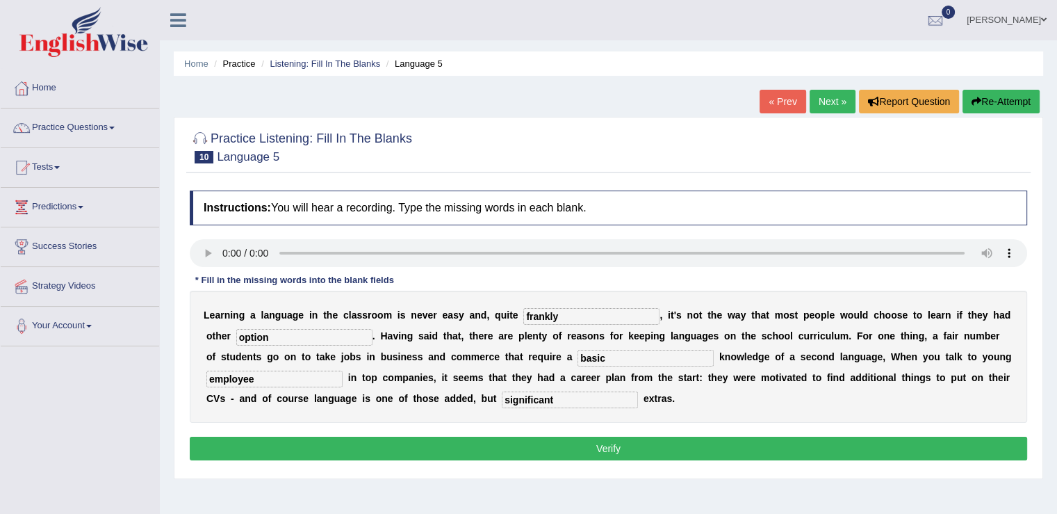
click at [574, 446] on button "Verify" at bounding box center [609, 449] width 838 height 24
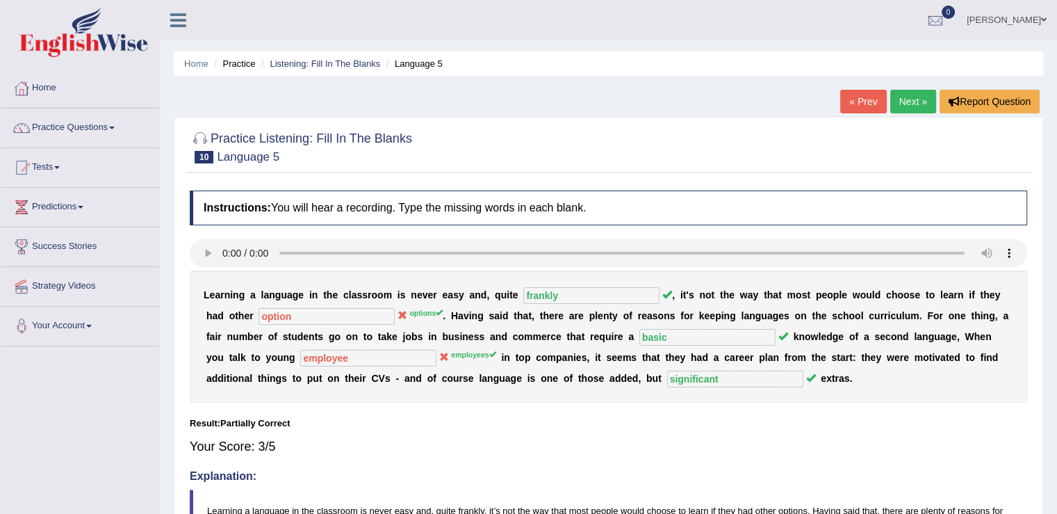
click at [912, 104] on link "Next »" at bounding box center [914, 102] width 46 height 24
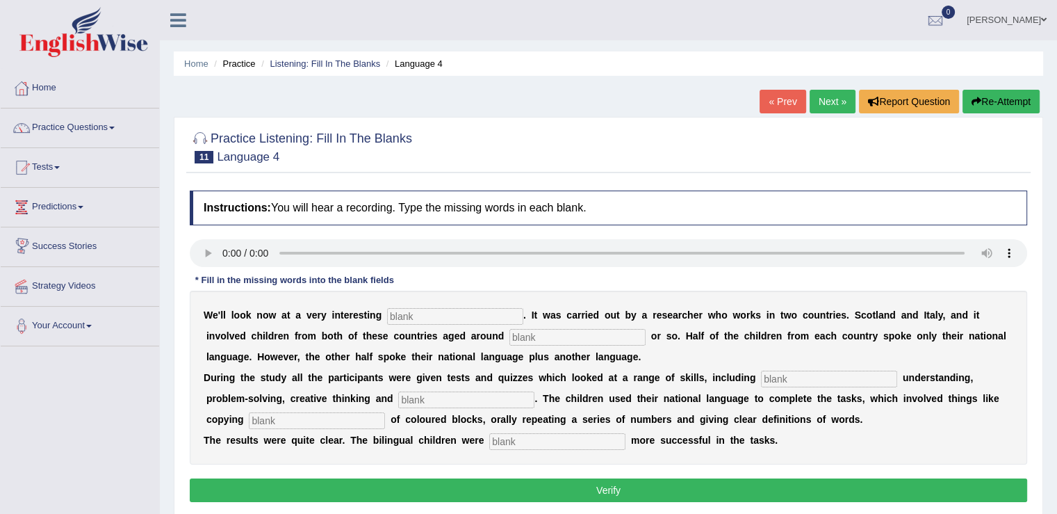
click at [417, 311] on input "text" at bounding box center [455, 316] width 136 height 17
type input "study"
click at [526, 329] on input "text" at bounding box center [578, 337] width 136 height 17
type input "nine"
click at [809, 379] on input "text" at bounding box center [829, 379] width 136 height 17
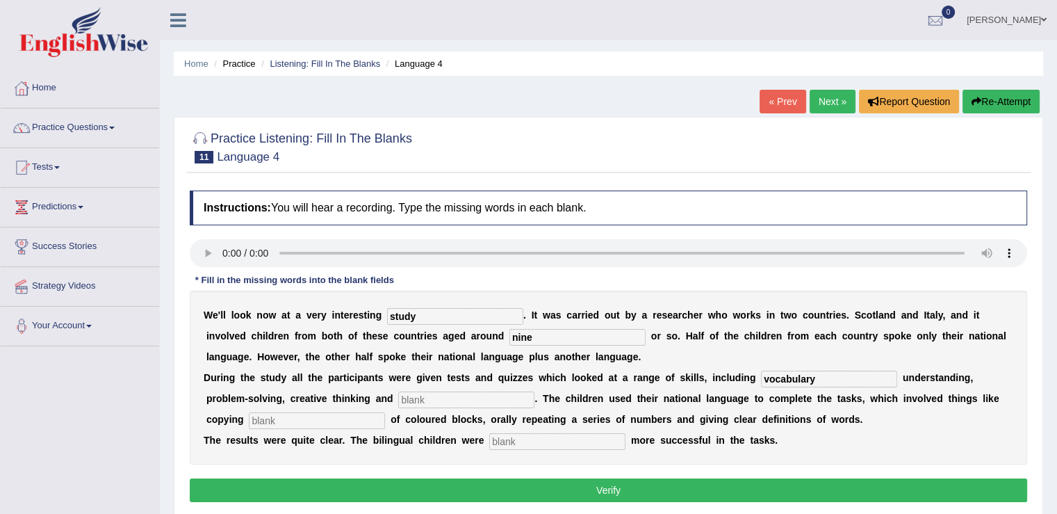
type input "vocabulary"
click at [458, 396] on input "text" at bounding box center [466, 399] width 136 height 17
type input "arithmitic"
click at [284, 414] on input "text" at bounding box center [317, 420] width 136 height 17
click at [516, 443] on input "text" at bounding box center [557, 441] width 136 height 17
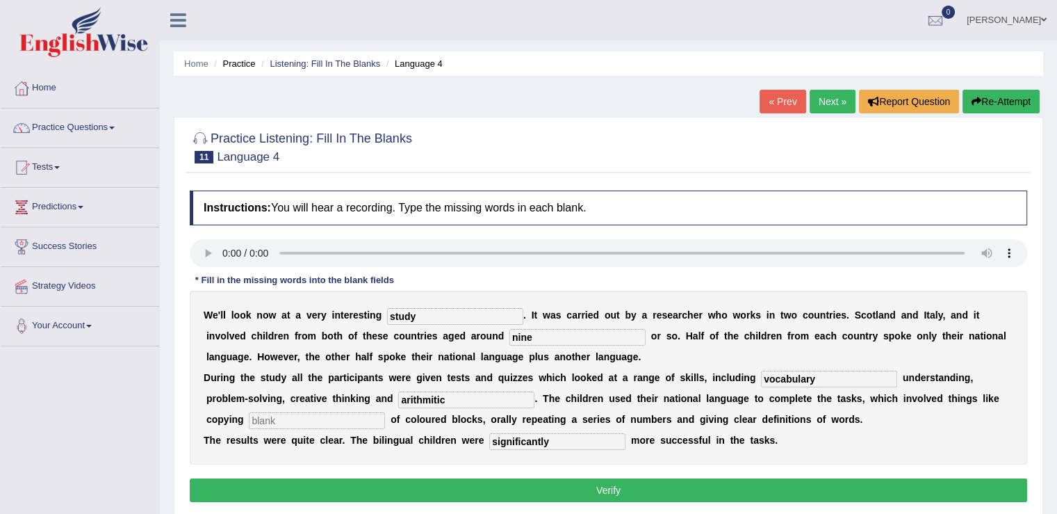
type input "significantly"
click at [317, 422] on input "text" at bounding box center [317, 420] width 136 height 17
type input "parts"
click at [554, 480] on button "Verify" at bounding box center [609, 490] width 838 height 24
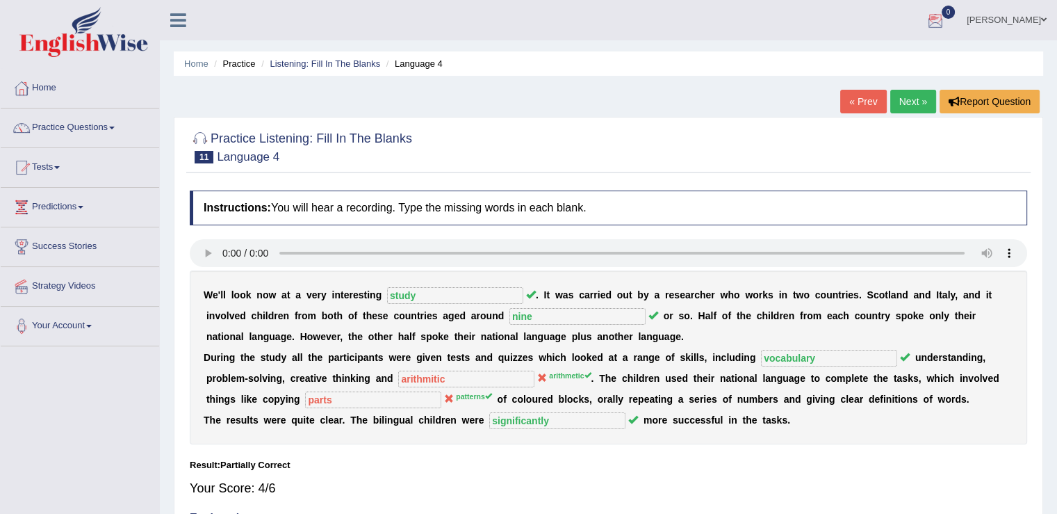
click at [920, 97] on link "Next »" at bounding box center [914, 102] width 46 height 24
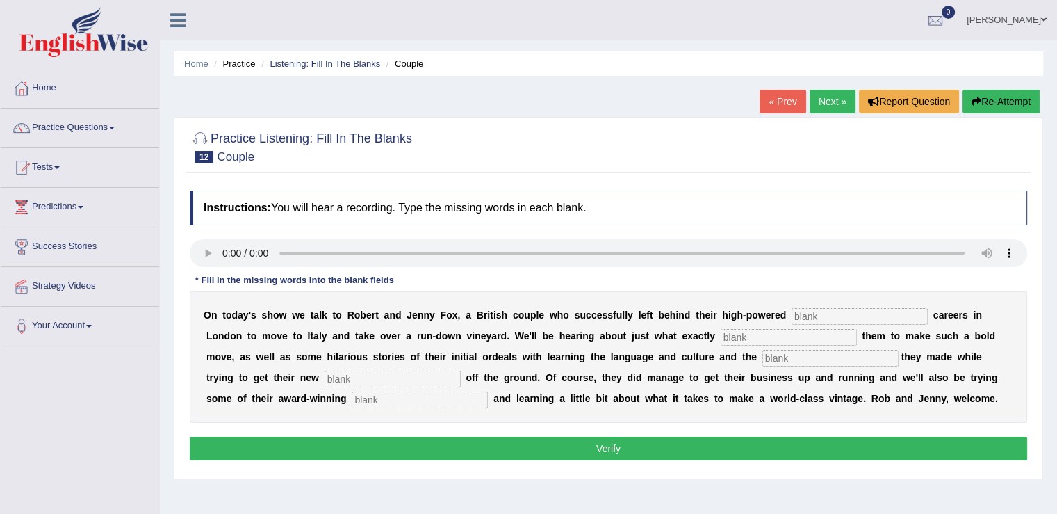
click at [837, 311] on input "text" at bounding box center [860, 316] width 136 height 17
type input "mock"
click at [745, 336] on input "text" at bounding box center [789, 337] width 136 height 17
type input "inspiered"
click at [786, 354] on input "text" at bounding box center [831, 358] width 136 height 17
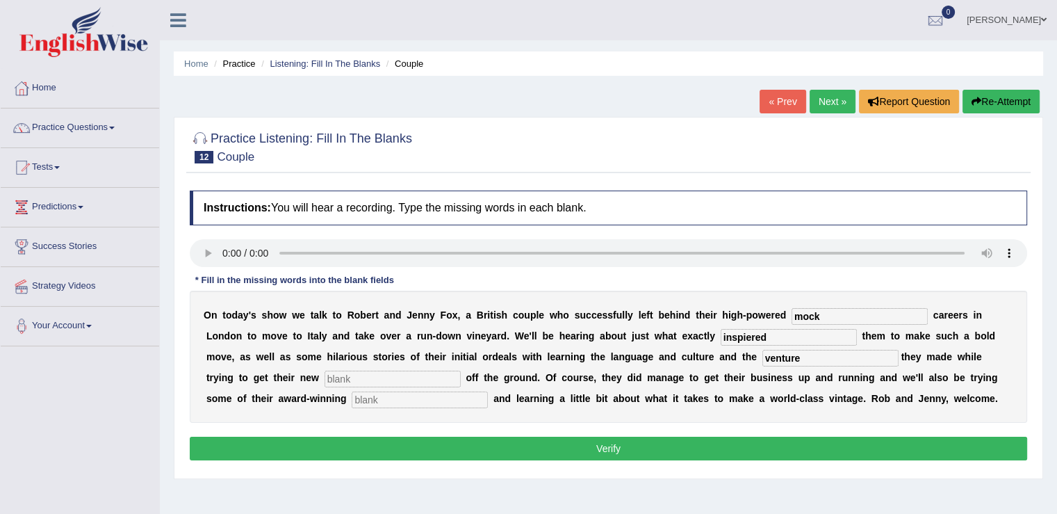
click at [405, 375] on input "text" at bounding box center [393, 379] width 136 height 17
click at [811, 351] on input "venture" at bounding box center [831, 358] width 136 height 17
type input "v"
type input "mistake"
click at [382, 375] on input "text" at bounding box center [393, 379] width 136 height 17
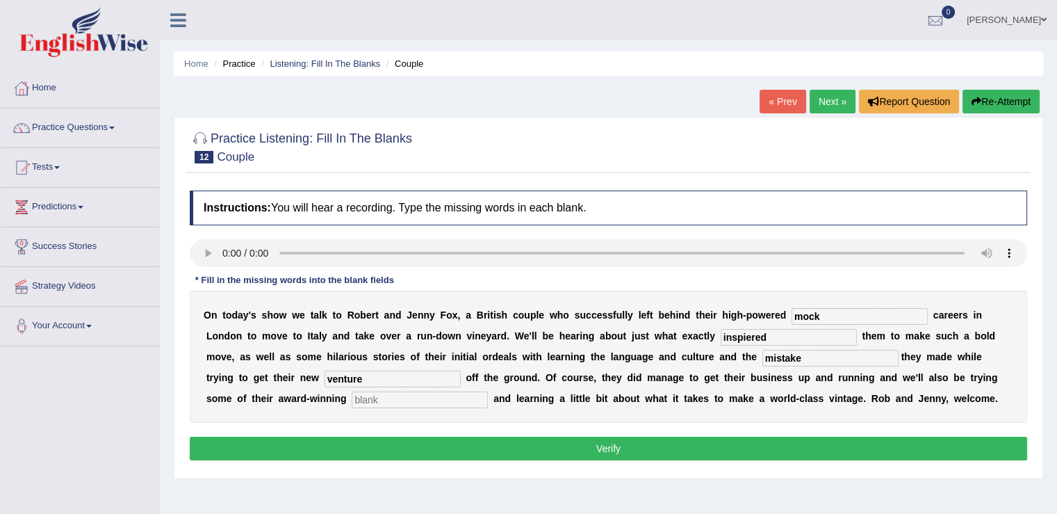
type input "venture"
click at [371, 398] on input "text" at bounding box center [420, 399] width 136 height 17
type input "produce"
click at [810, 354] on input "mistake" at bounding box center [831, 358] width 136 height 17
type input "mistakes"
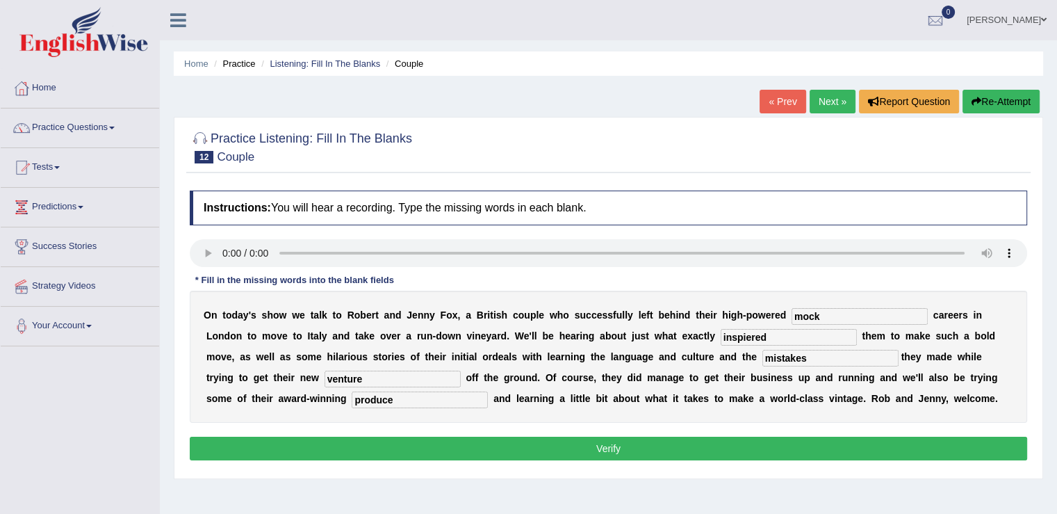
click at [396, 392] on input "produce" at bounding box center [420, 399] width 136 height 17
type input "produced"
click at [608, 449] on button "Verify" at bounding box center [609, 449] width 838 height 24
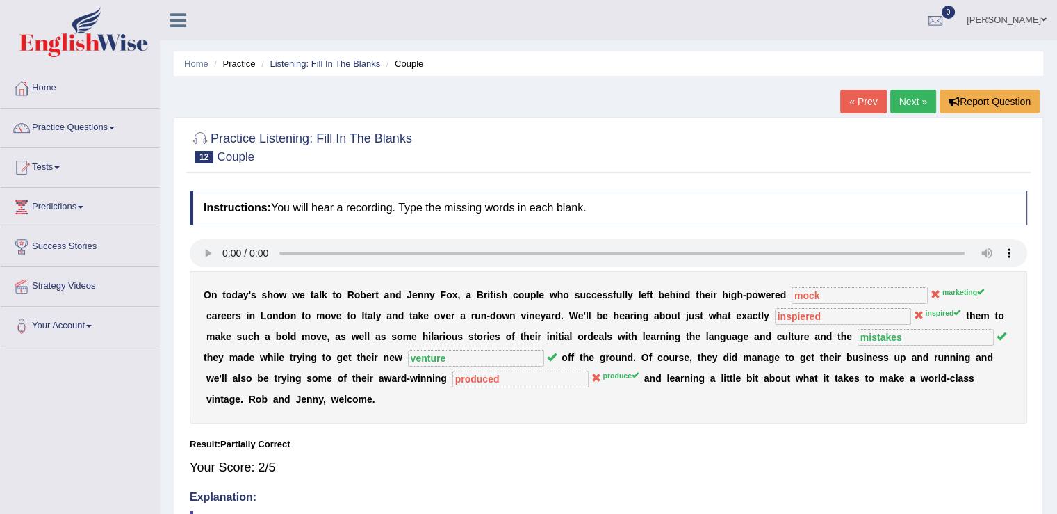
click at [914, 96] on link "Next »" at bounding box center [914, 102] width 46 height 24
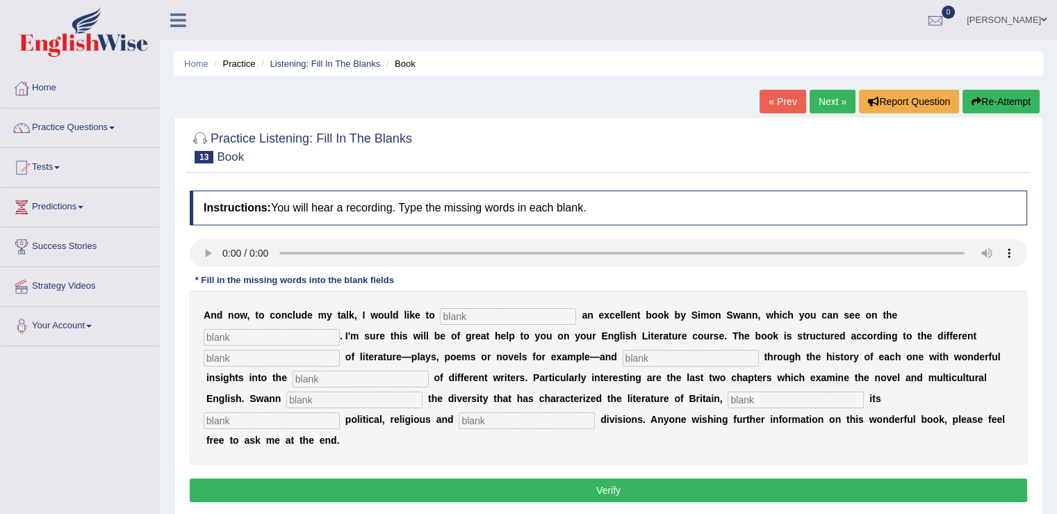
click at [466, 314] on input "text" at bounding box center [508, 316] width 136 height 17
type input "screen"
click at [243, 336] on input "text" at bounding box center [272, 337] width 136 height 17
type input "scrwen"
drag, startPoint x: 487, startPoint y: 314, endPoint x: 373, endPoint y: 314, distance: 114.7
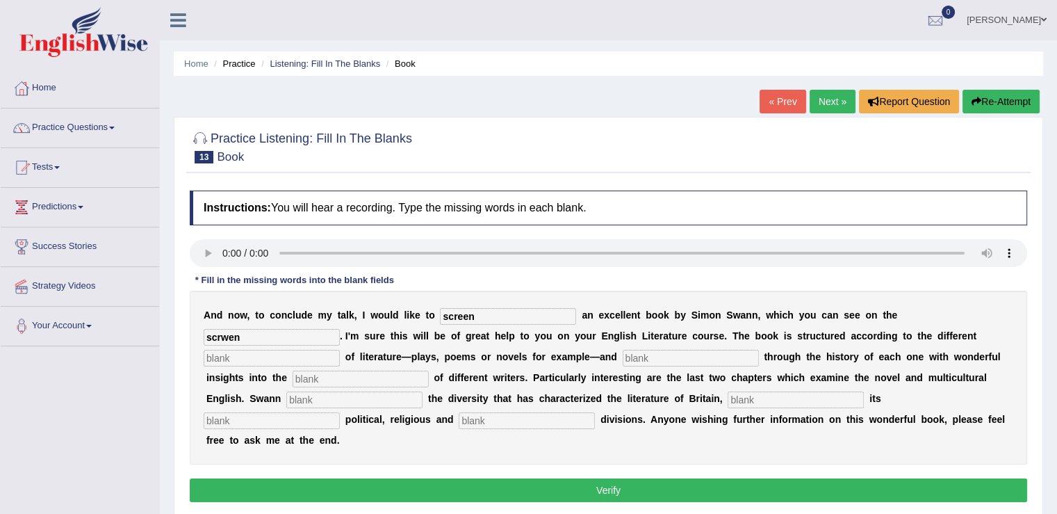
click at [373, 314] on div "A n d n o w , t o c o n c l u d e m y t a l k , I w o u l d l i k e t o screen …" at bounding box center [609, 378] width 838 height 174
type input "recomment"
click at [245, 333] on input "scrwen" at bounding box center [272, 337] width 136 height 17
type input "screen"
click at [280, 352] on input "text" at bounding box center [272, 358] width 136 height 17
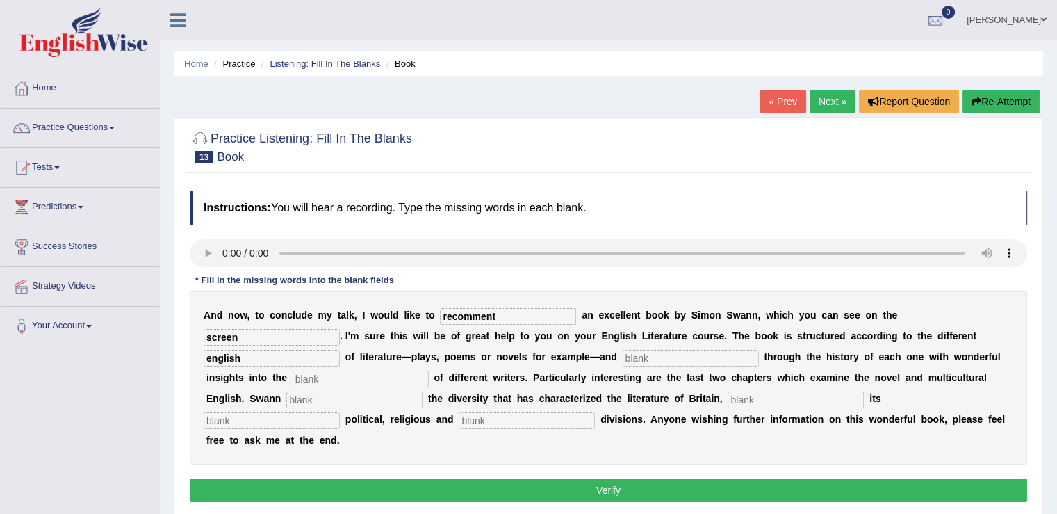
type input "english"
click at [699, 350] on input "text" at bounding box center [691, 358] width 136 height 17
type input "lives"
click at [336, 373] on input "text" at bounding box center [361, 379] width 136 height 17
type input "explore"
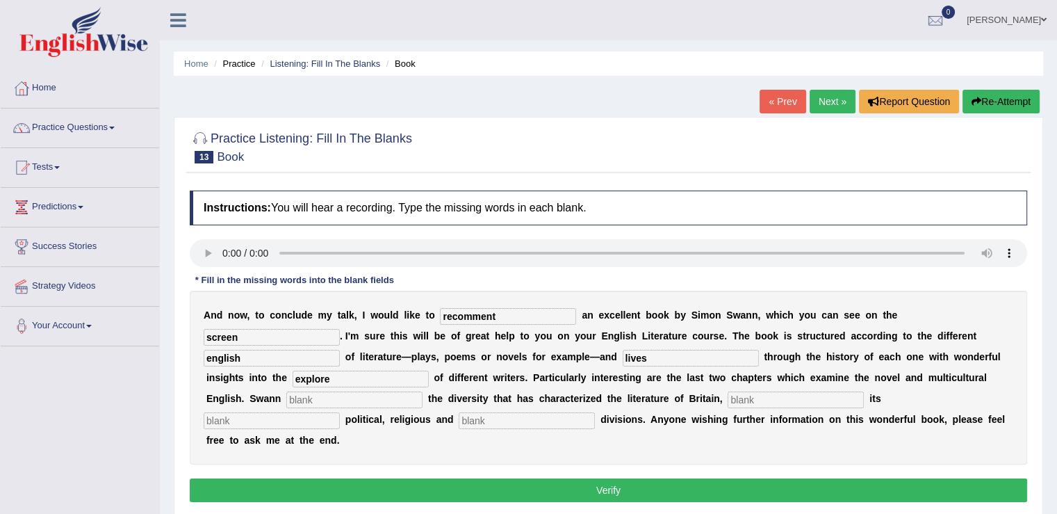
click at [339, 398] on input "text" at bounding box center [354, 399] width 136 height 17
type input "reflecting"
click at [271, 417] on input "text" at bounding box center [272, 420] width 136 height 17
drag, startPoint x: 274, startPoint y: 414, endPoint x: 0, endPoint y: 355, distance: 280.2
click at [0, 386] on div "Toggle navigation Home Practice Questions Speaking Practice Read Aloud Repeat S…" at bounding box center [528, 361] width 1057 height 723
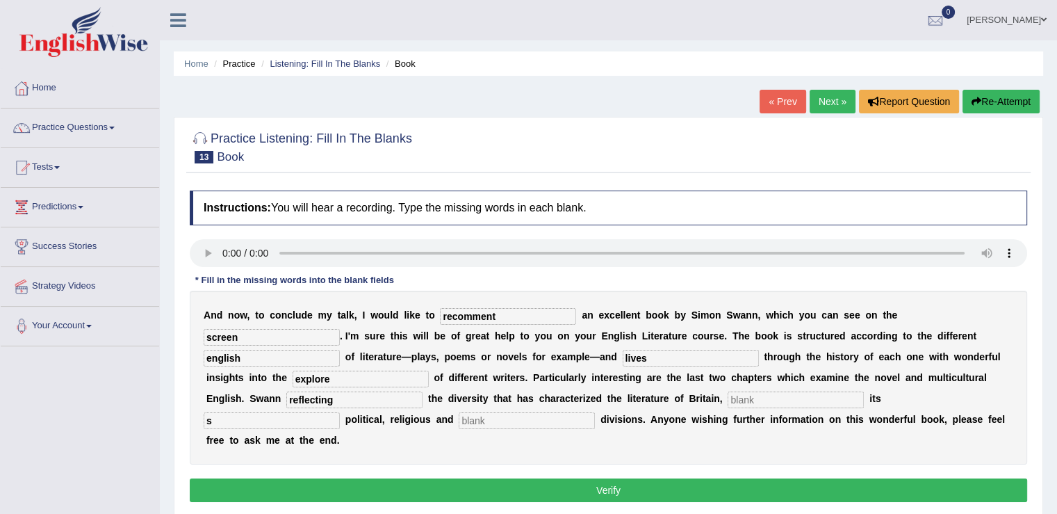
type input "s"
click at [842, 392] on input "text" at bounding box center [796, 399] width 136 height 17
type input "s"
click at [487, 417] on input "text" at bounding box center [527, 420] width 136 height 17
type input "s"
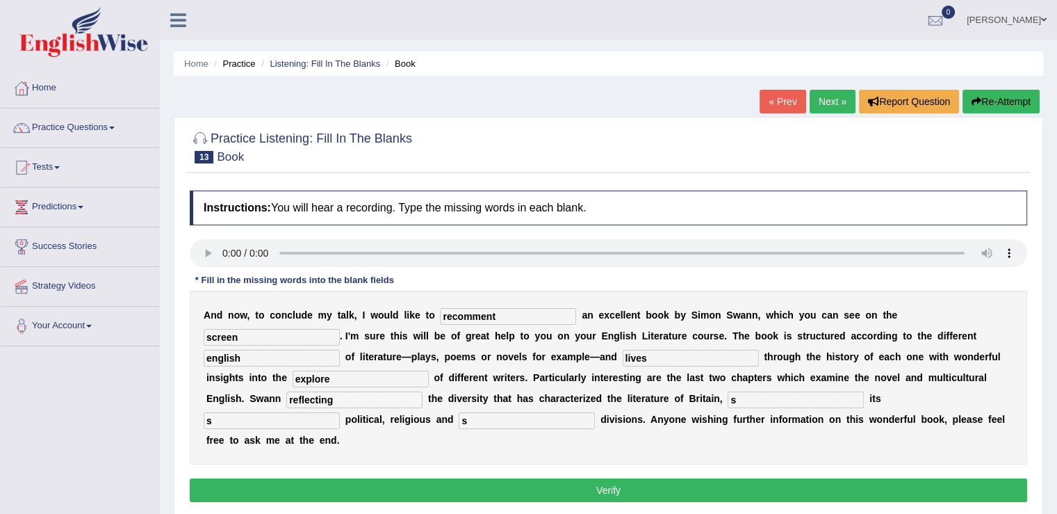
click at [573, 483] on button "Verify" at bounding box center [609, 490] width 838 height 24
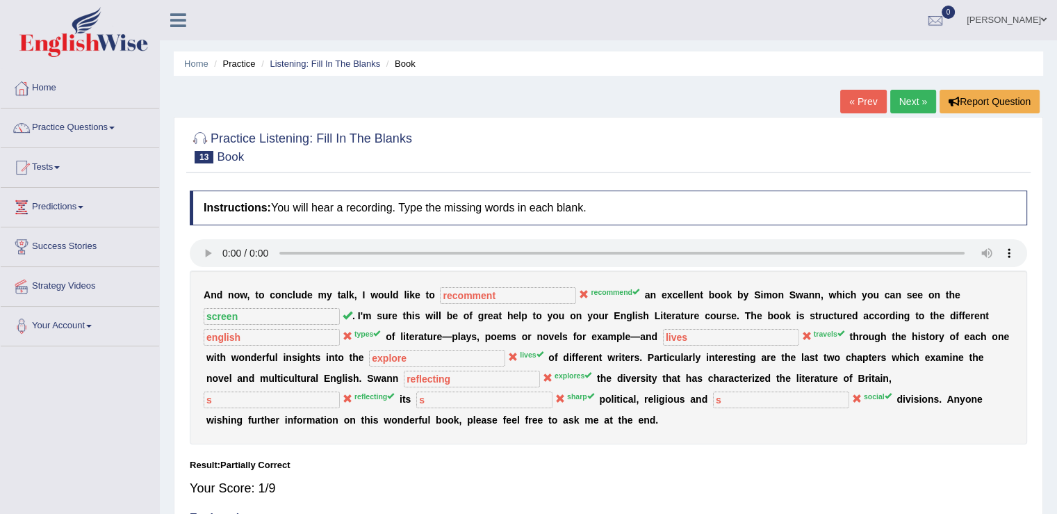
click at [911, 110] on link "Next »" at bounding box center [914, 102] width 46 height 24
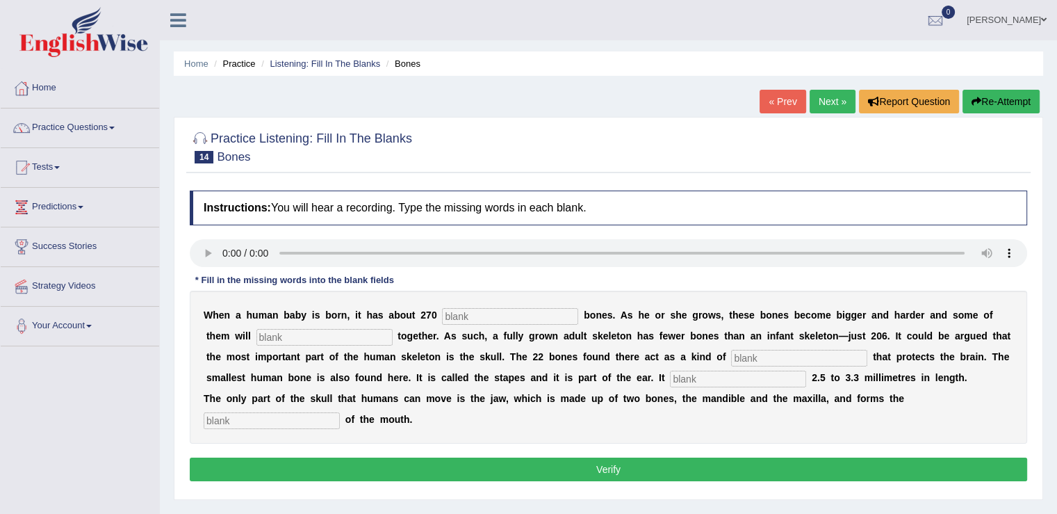
click at [473, 316] on input "text" at bounding box center [510, 316] width 136 height 17
type input "soft"
click at [298, 338] on input "text" at bounding box center [325, 337] width 136 height 17
type input "fuses"
click at [758, 352] on input "text" at bounding box center [799, 358] width 136 height 17
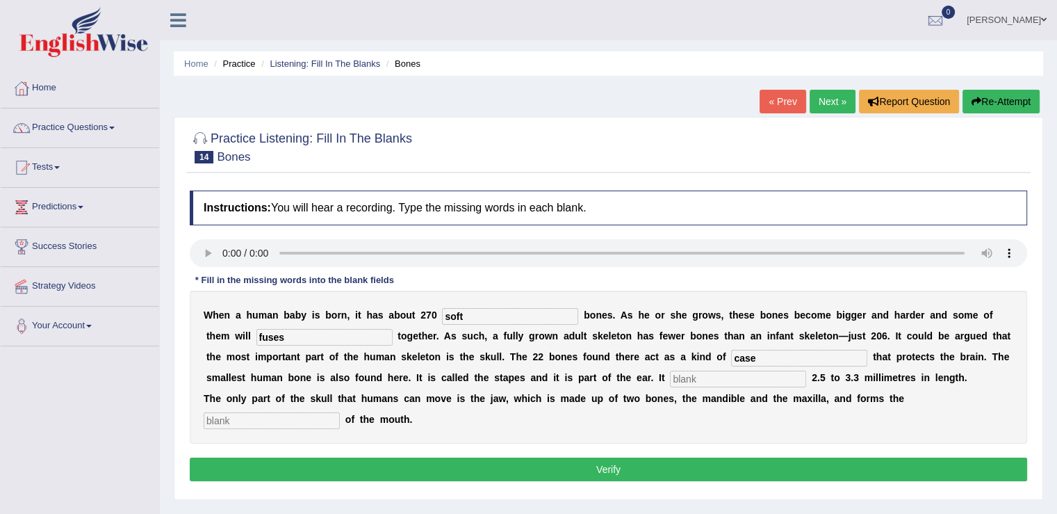
type input "case"
click at [733, 371] on input "text" at bounding box center [738, 379] width 136 height 17
type input "measures"
click at [199, 420] on div "W h e n a h u m a n b a b y i s b o r n , i t h a s a b o u t 2 7 0 soft b o n …" at bounding box center [609, 367] width 838 height 153
click at [259, 413] on input "text" at bounding box center [272, 420] width 136 height 17
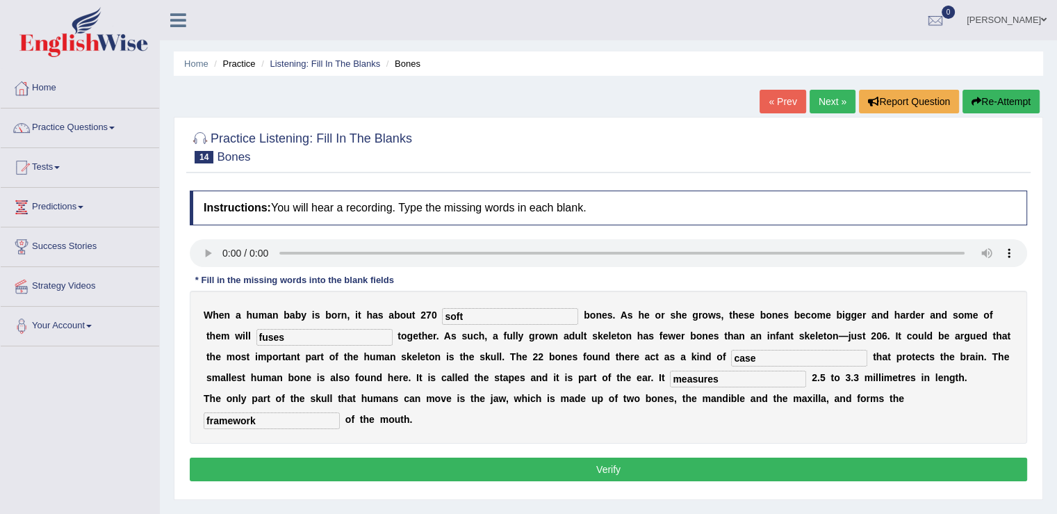
type input "framework"
click at [517, 461] on button "Verify" at bounding box center [609, 469] width 838 height 24
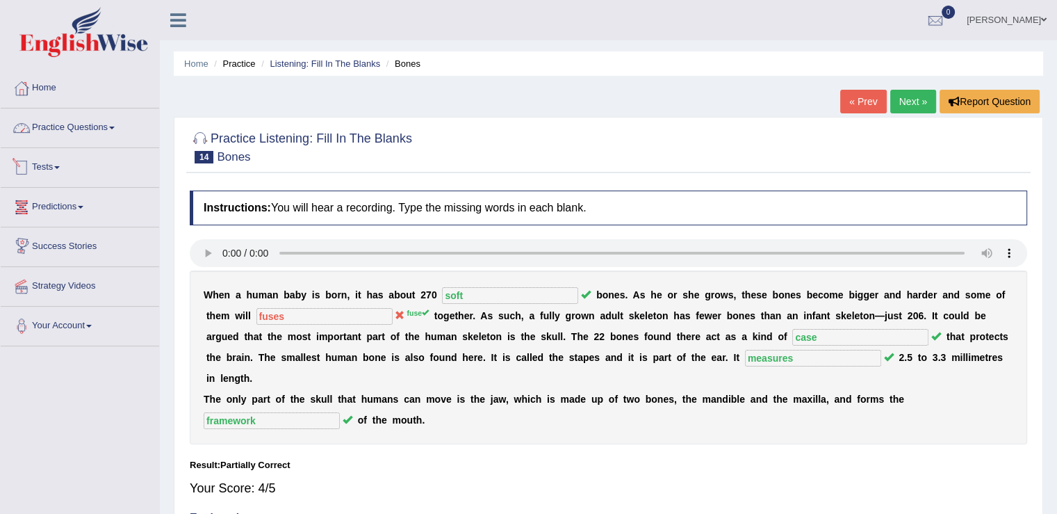
click at [106, 127] on link "Practice Questions" at bounding box center [80, 125] width 159 height 35
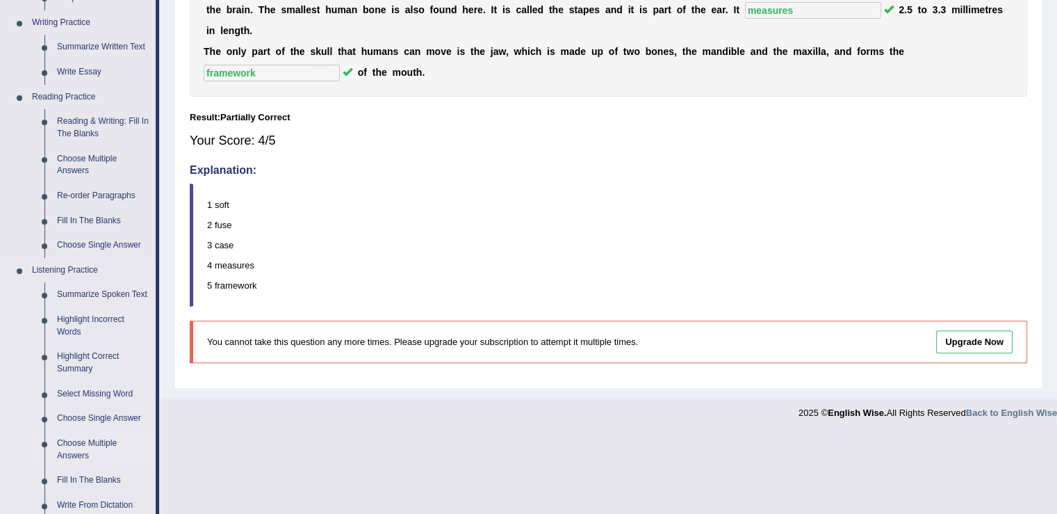
scroll to position [487, 0]
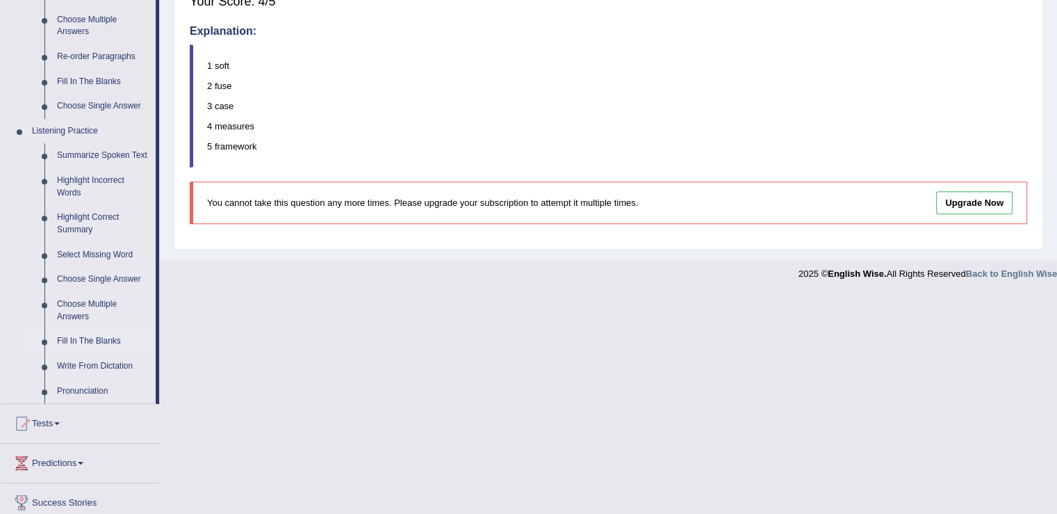
click at [100, 340] on link "Fill In The Blanks" at bounding box center [103, 341] width 105 height 25
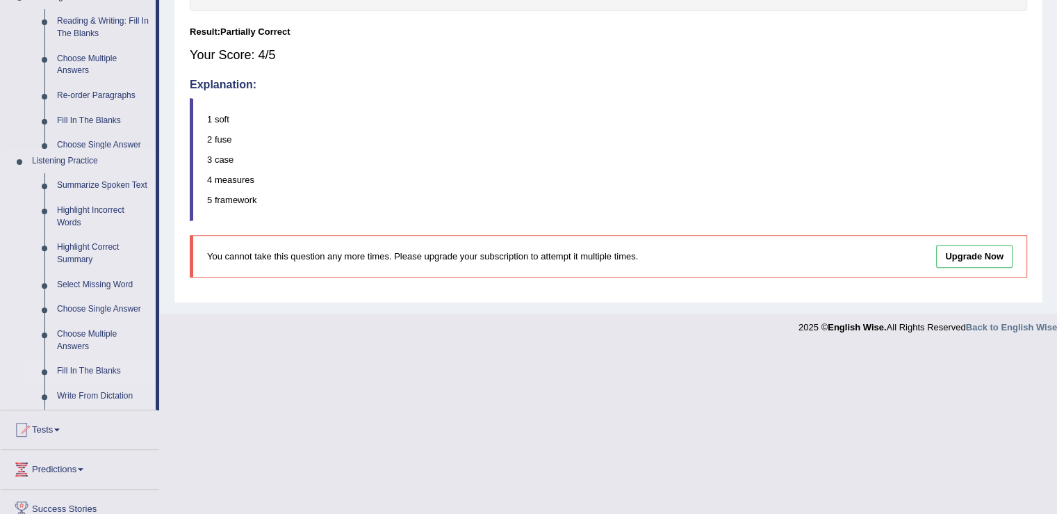
scroll to position [266, 0]
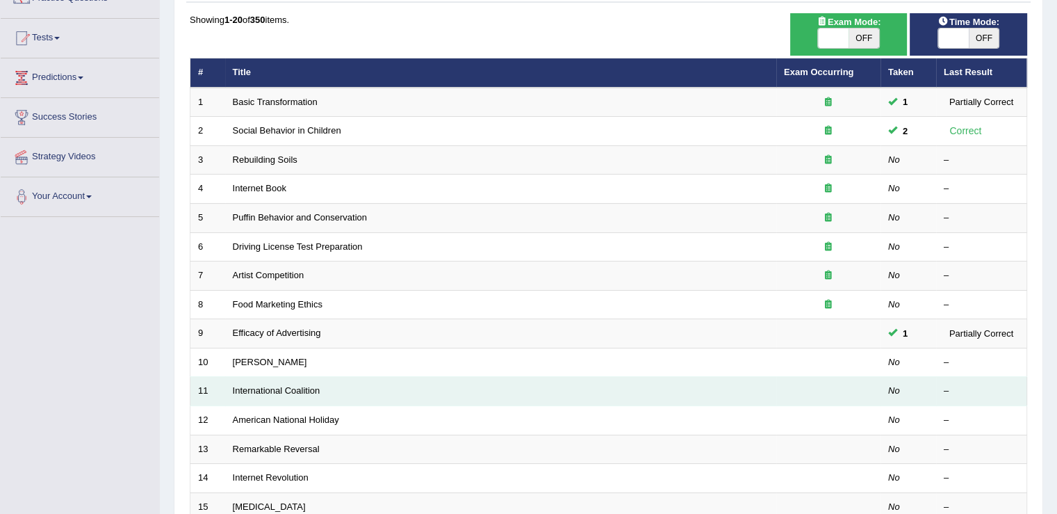
scroll to position [70, 0]
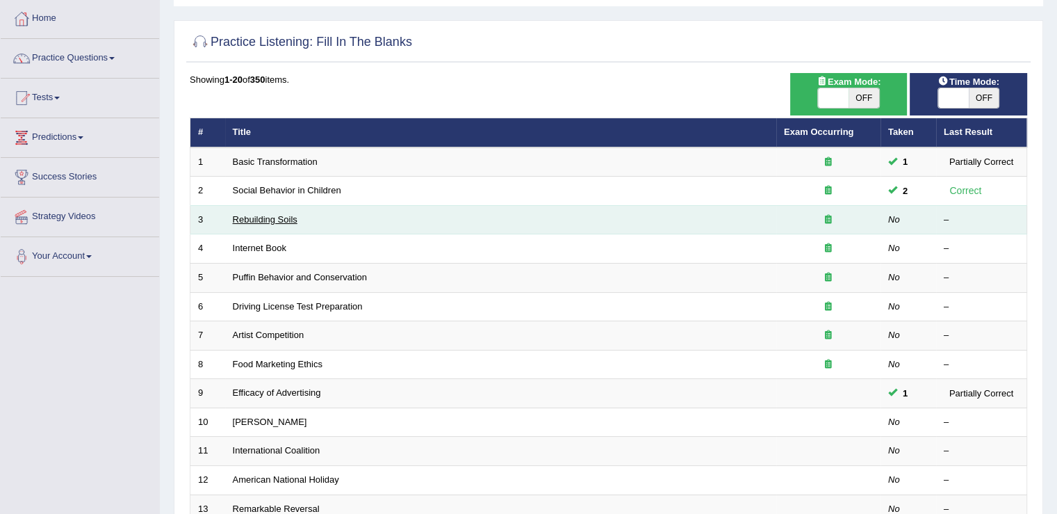
click at [253, 218] on link "Rebuilding Soils" at bounding box center [265, 219] width 65 height 10
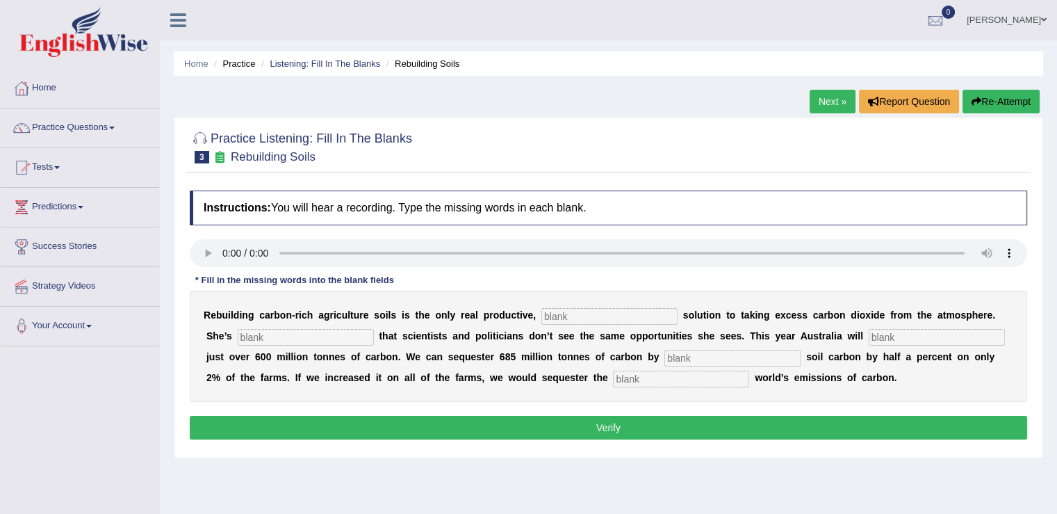
click at [574, 308] on input "text" at bounding box center [610, 316] width 136 height 17
type input "recomment"
click at [286, 336] on input "text" at bounding box center [306, 337] width 136 height 17
type input "frustrated"
click at [943, 334] on input "text" at bounding box center [937, 337] width 136 height 17
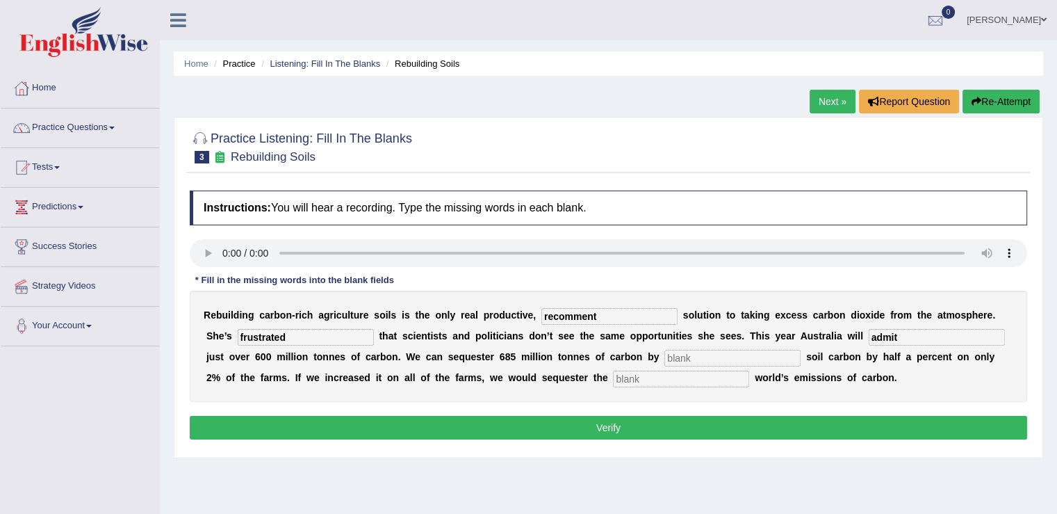
type input "admit"
click at [701, 357] on input "text" at bounding box center [733, 358] width 136 height 17
type input "increasing"
click at [670, 380] on input "text" at bounding box center [681, 379] width 136 height 17
type input "whole"
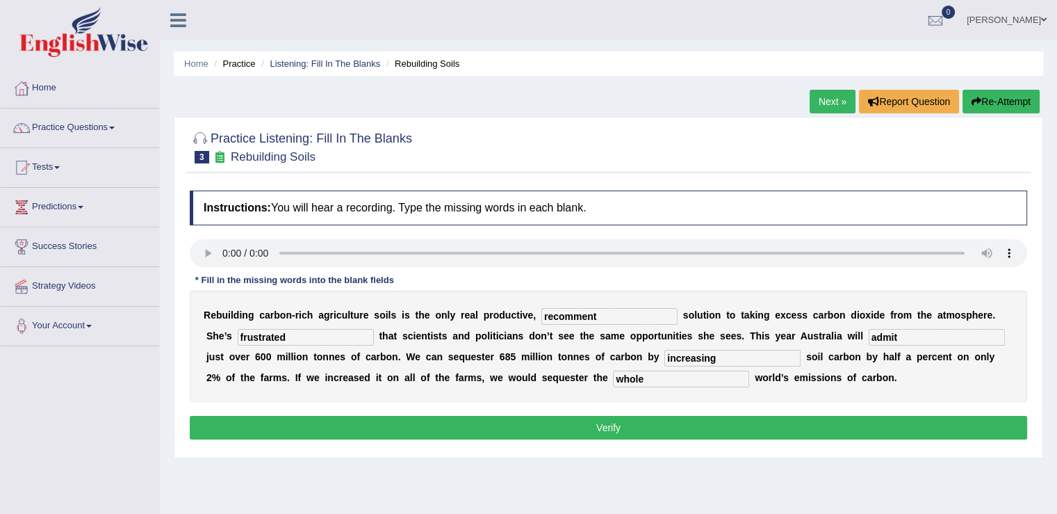
click at [680, 419] on button "Verify" at bounding box center [609, 428] width 838 height 24
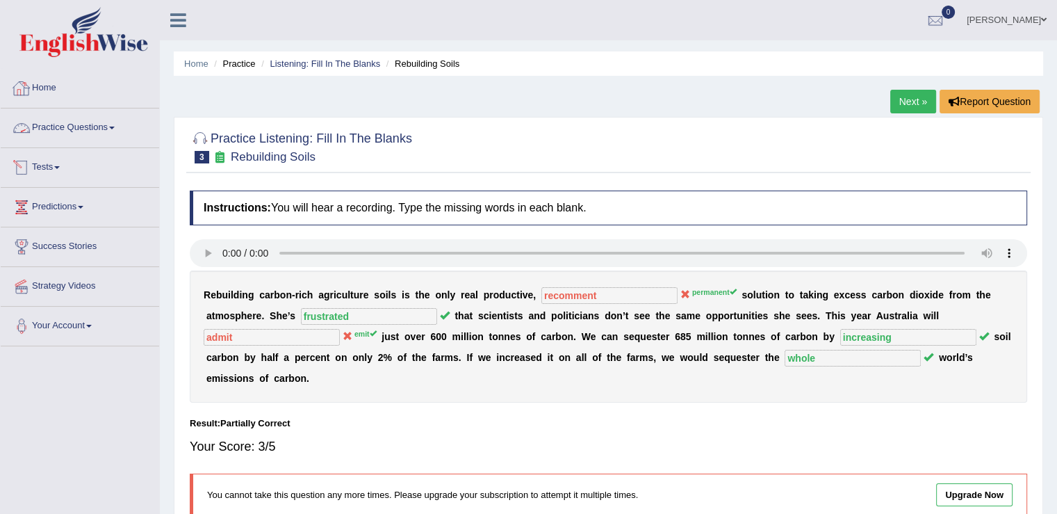
click at [115, 128] on span at bounding box center [112, 128] width 6 height 3
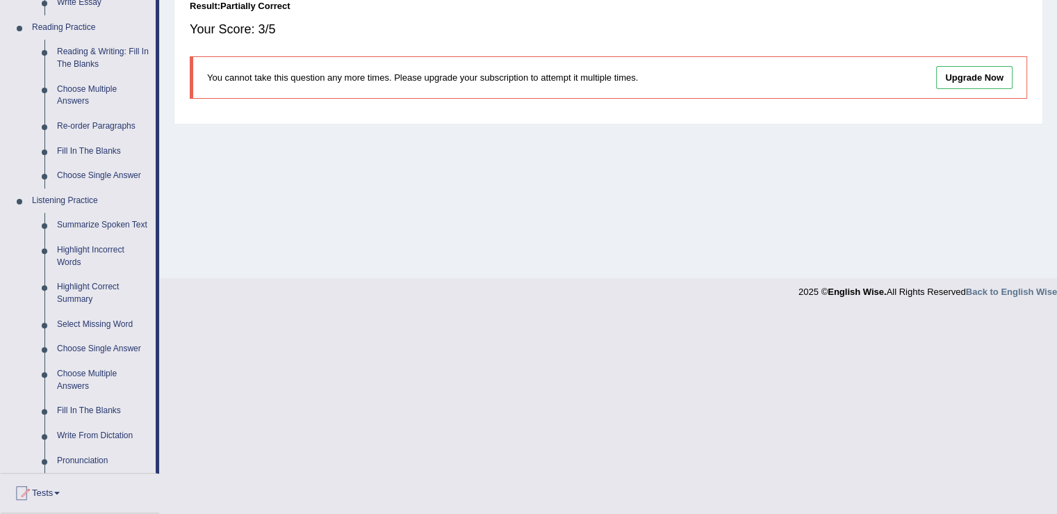
scroll to position [574, 0]
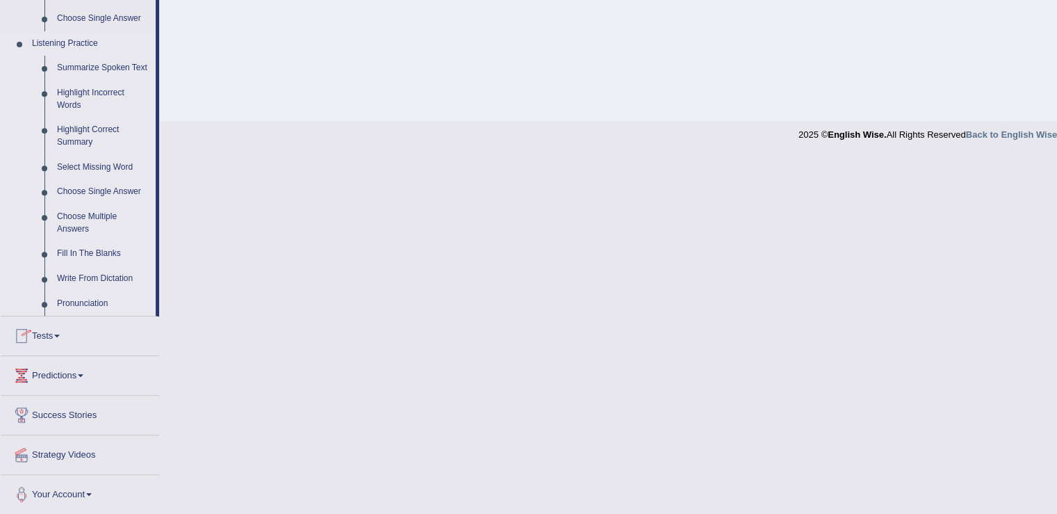
click at [98, 255] on link "Fill In The Blanks" at bounding box center [103, 253] width 105 height 25
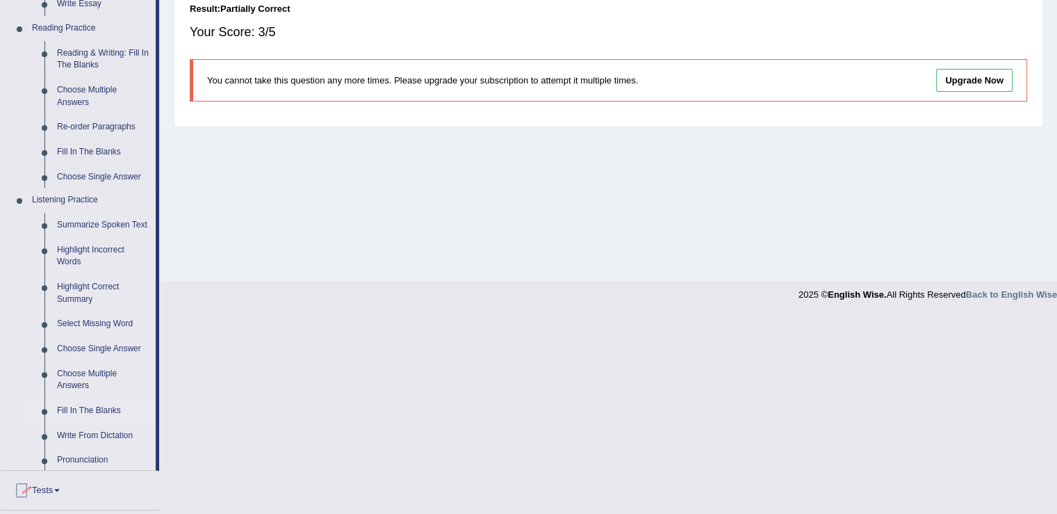
scroll to position [216, 0]
